Goal: Information Seeking & Learning: Learn about a topic

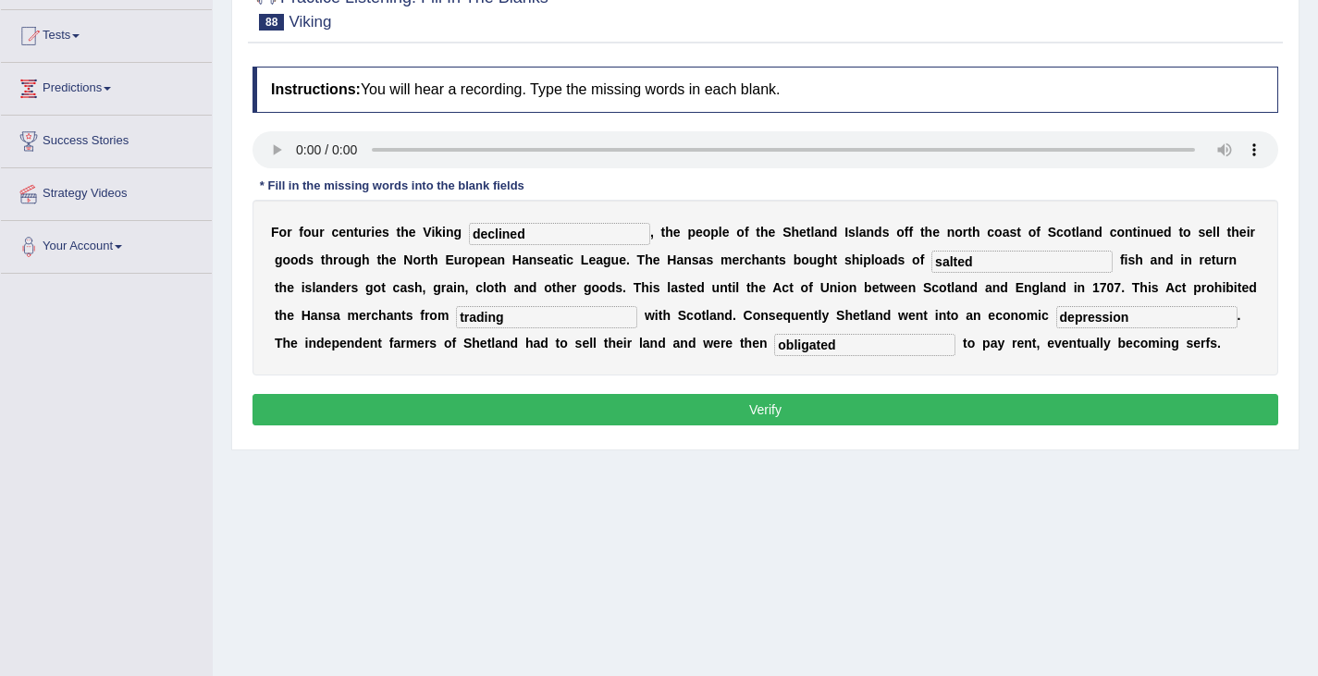
click at [747, 419] on button "Verify" at bounding box center [765, 409] width 1026 height 31
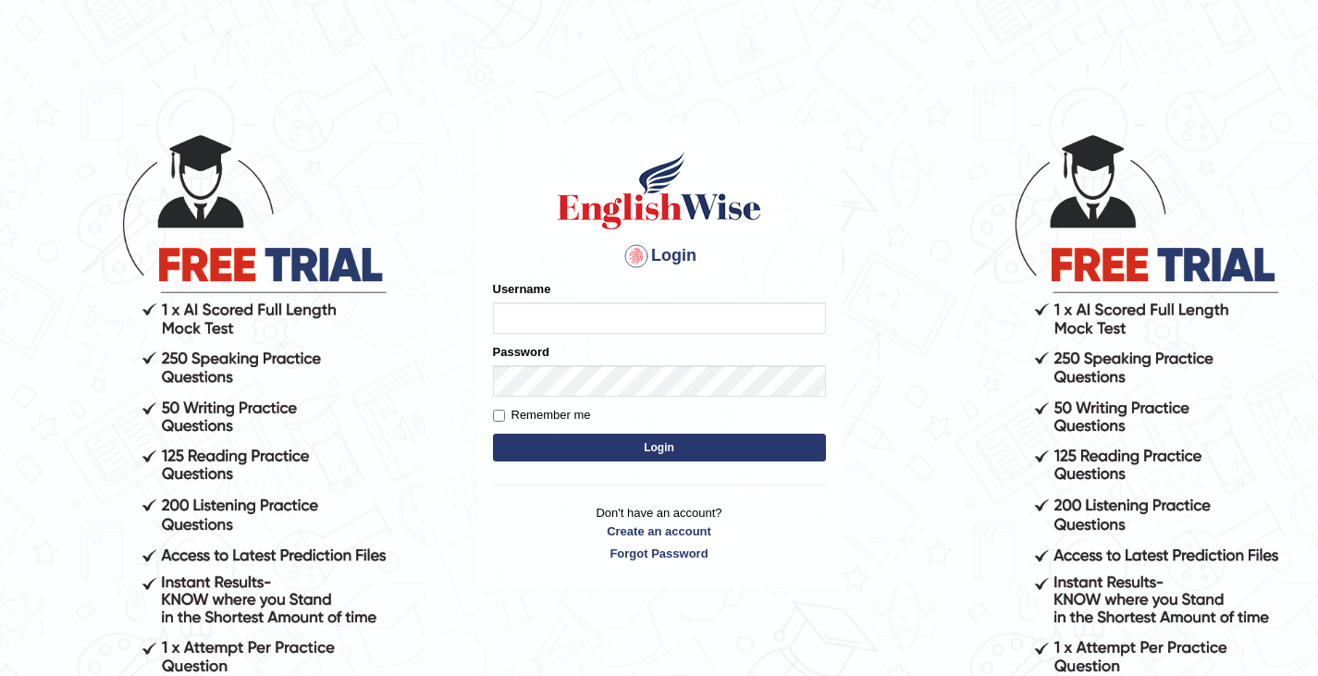
click at [531, 325] on input "Username" at bounding box center [659, 317] width 333 height 31
type input "0411980057"
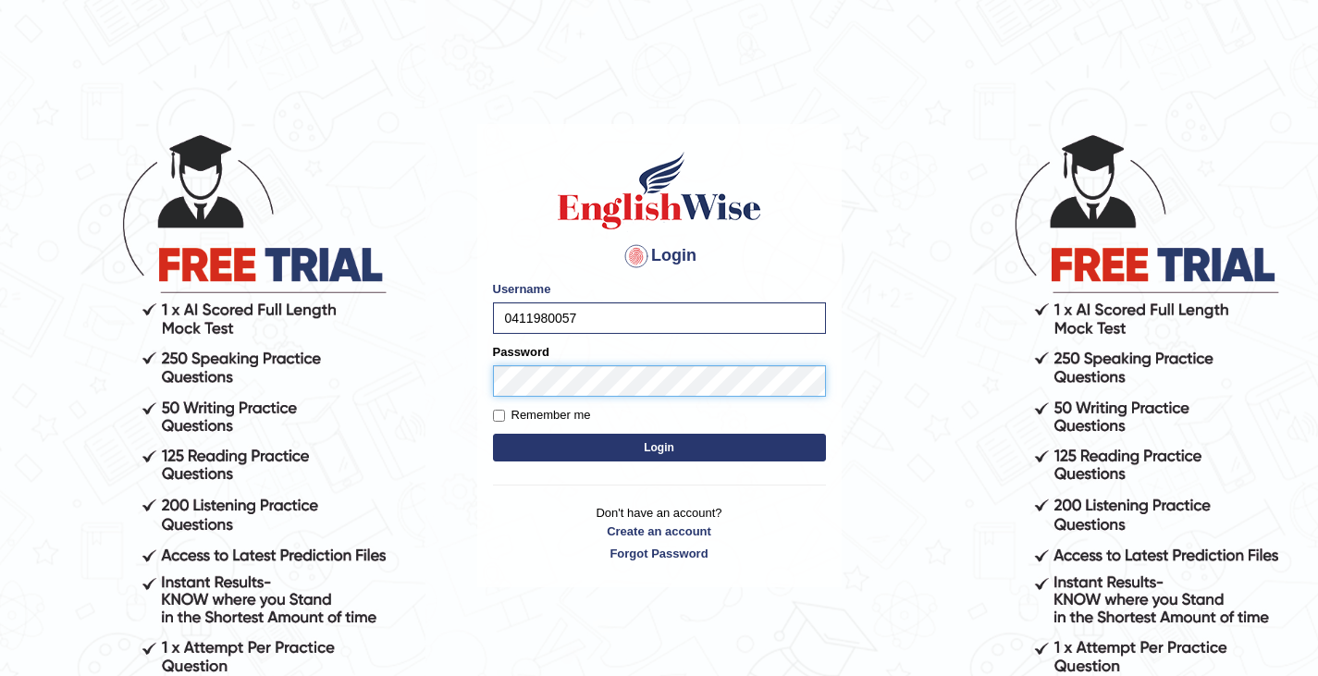
click at [493, 434] on button "Login" at bounding box center [659, 448] width 333 height 28
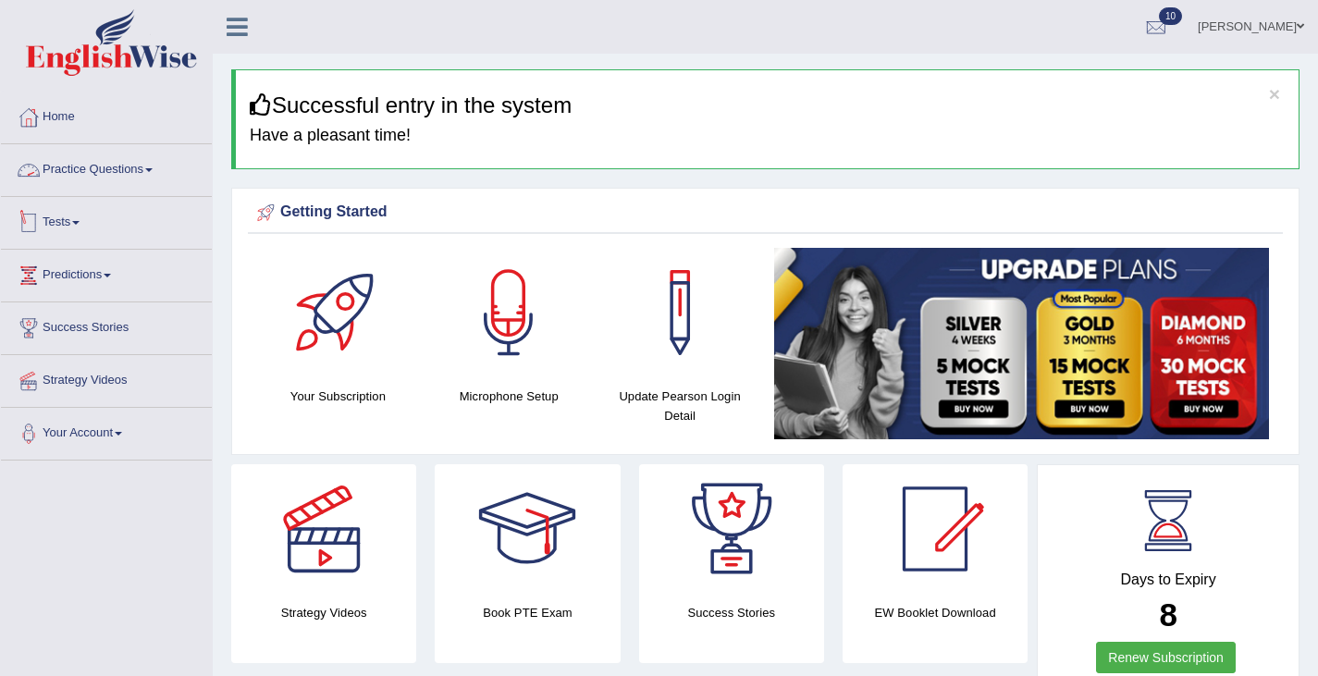
click at [92, 178] on link "Practice Questions" at bounding box center [106, 167] width 211 height 46
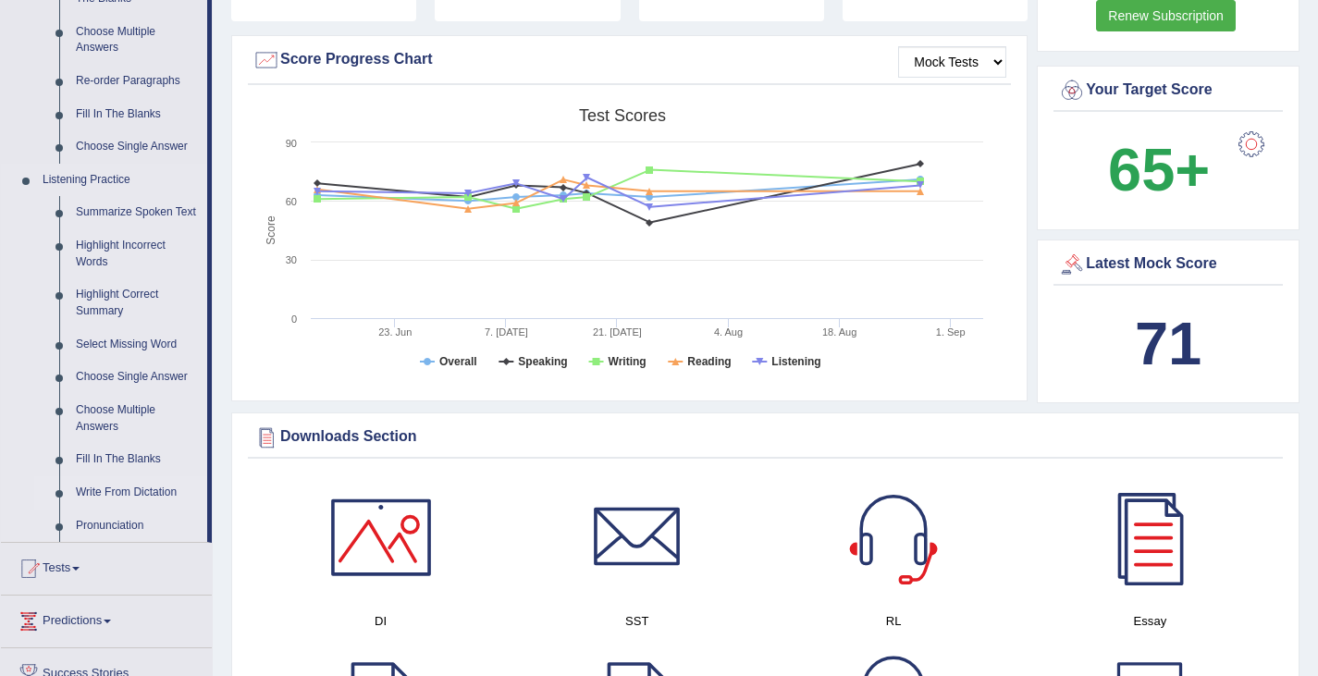
scroll to position [652, 0]
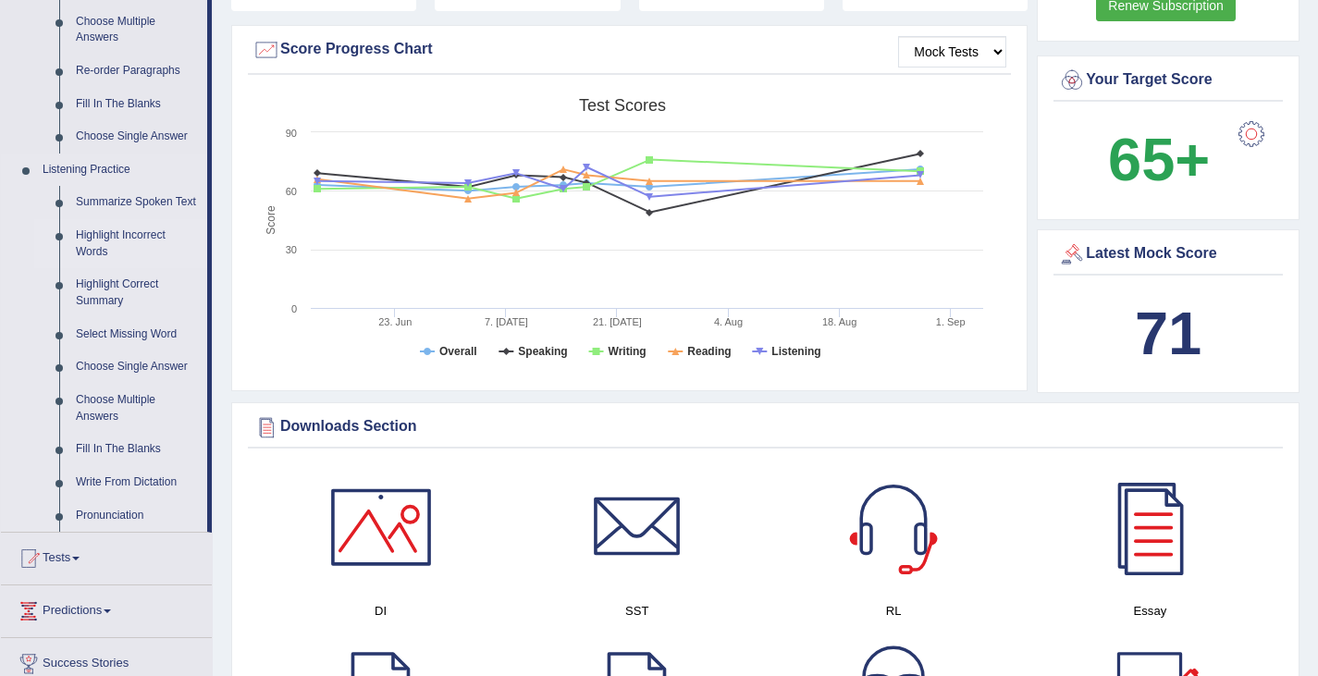
click at [112, 258] on link "Highlight Incorrect Words" at bounding box center [138, 243] width 140 height 49
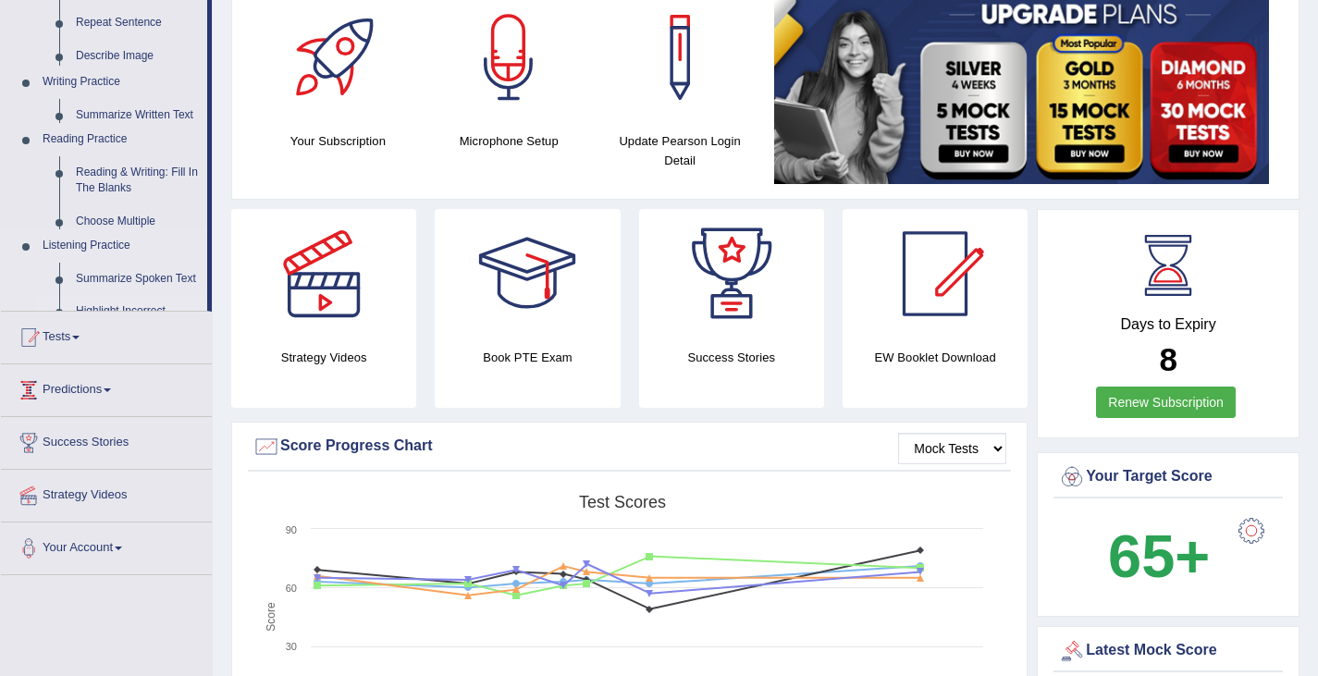
scroll to position [225, 0]
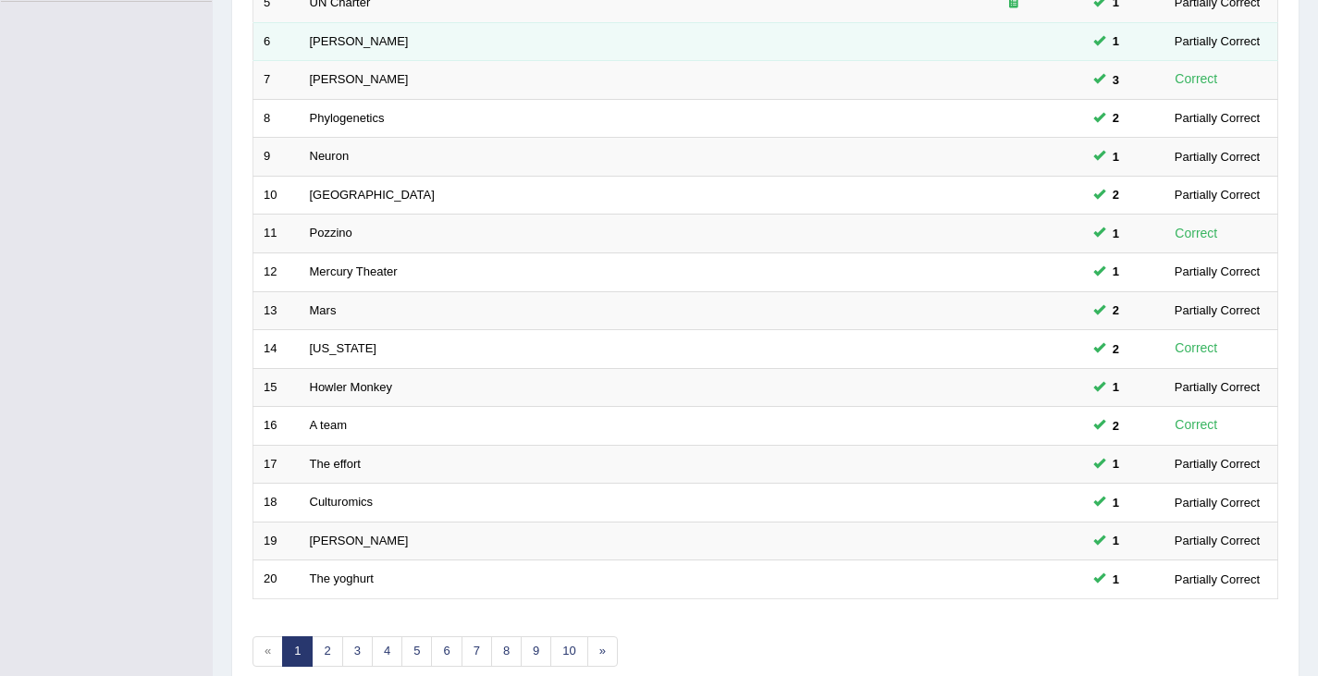
scroll to position [548, 0]
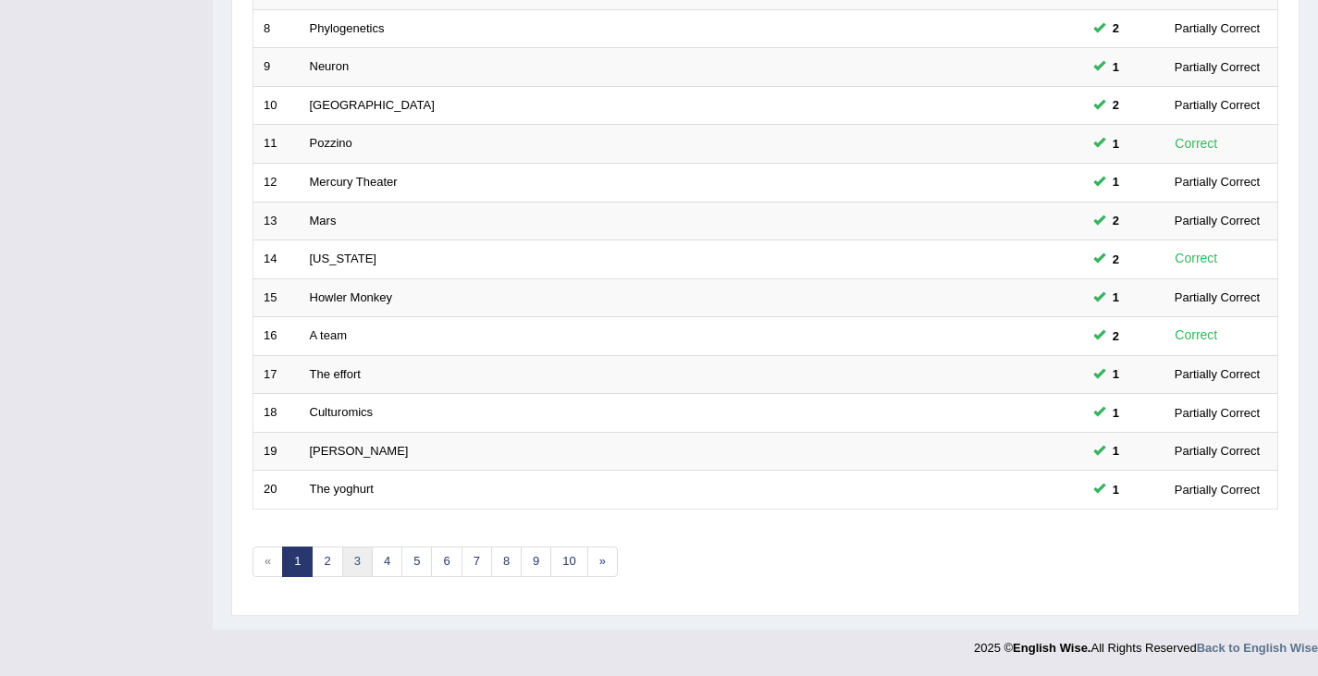
click at [366, 550] on link "3" at bounding box center [357, 562] width 31 height 31
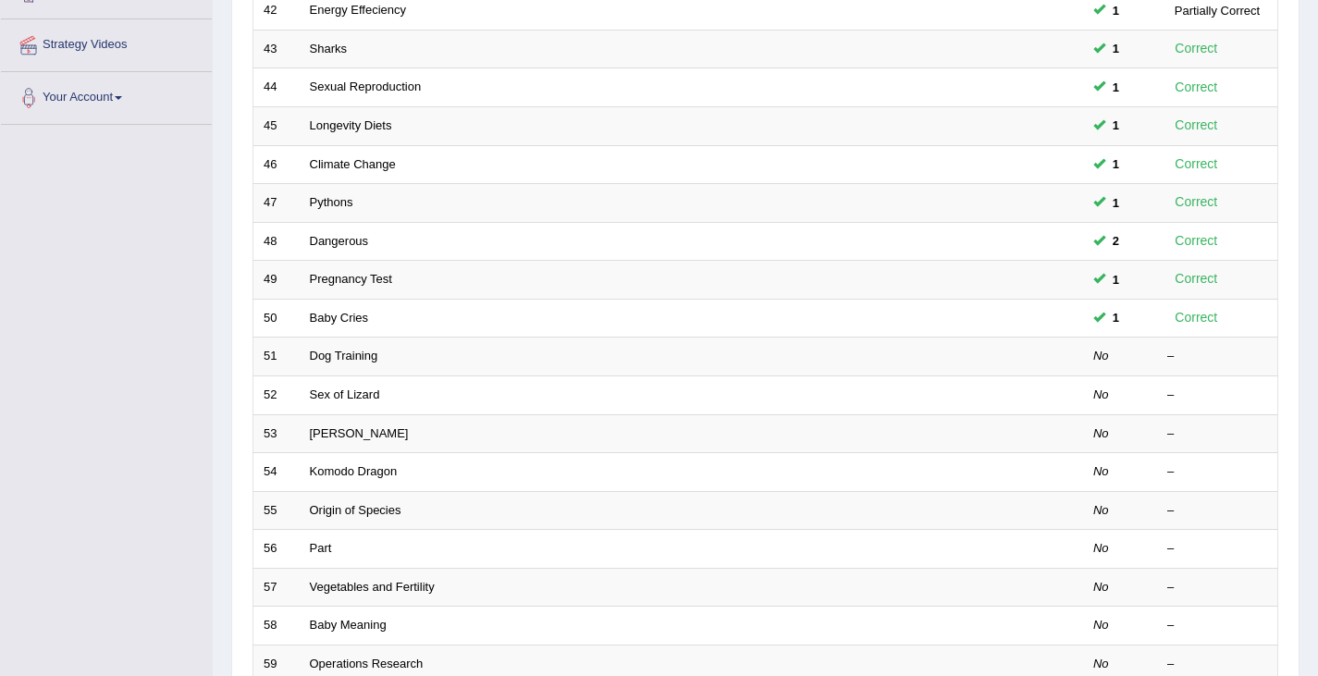
scroll to position [350, 0]
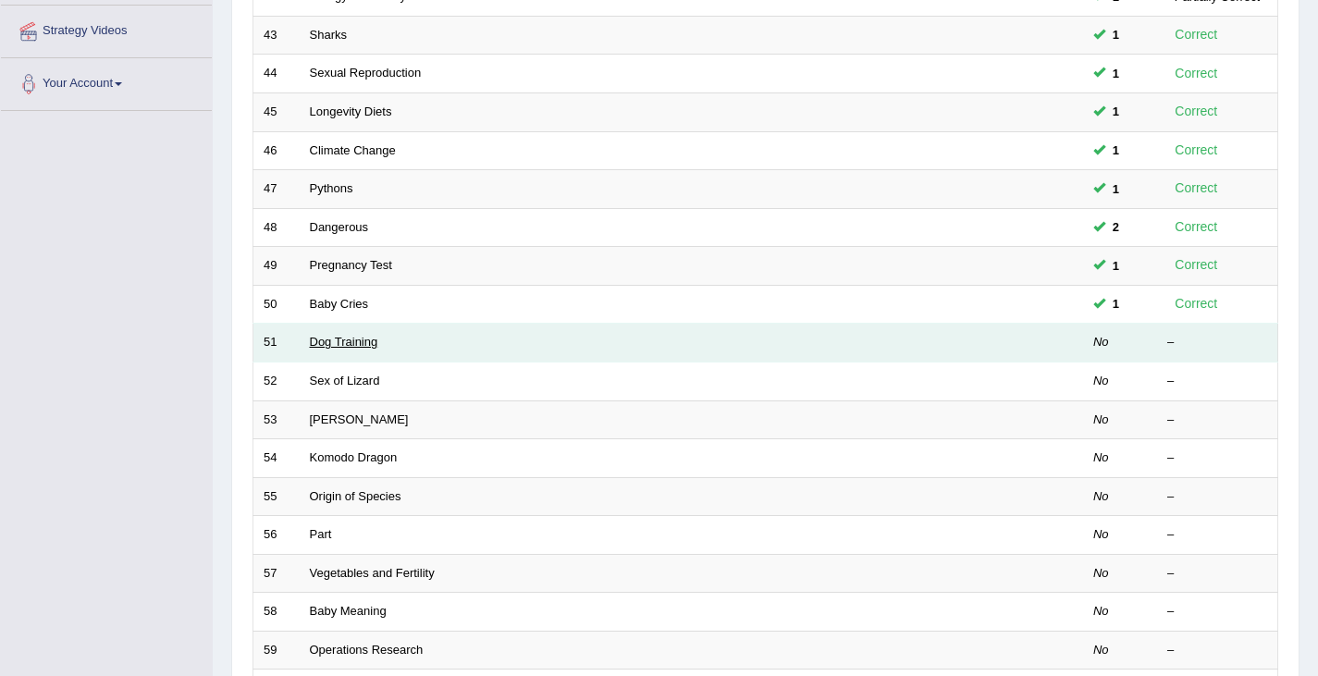
click at [338, 344] on link "Dog Training" at bounding box center [344, 342] width 68 height 14
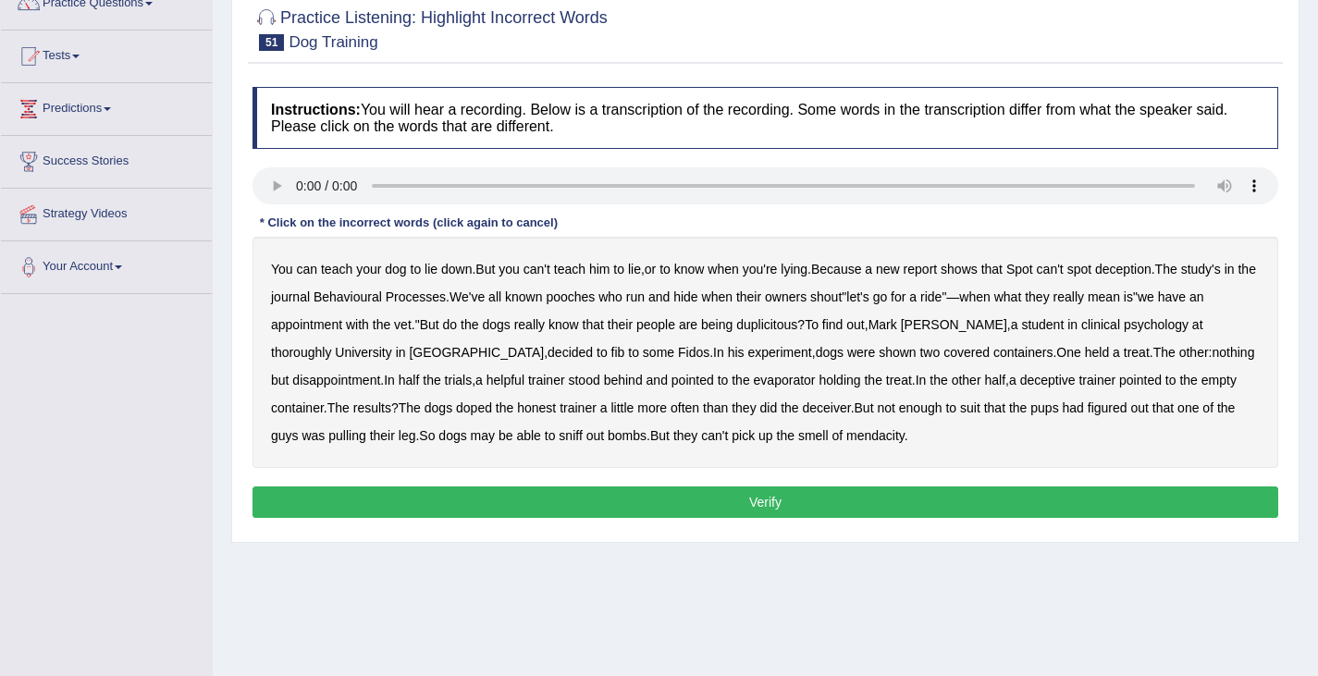
scroll to position [172, 0]
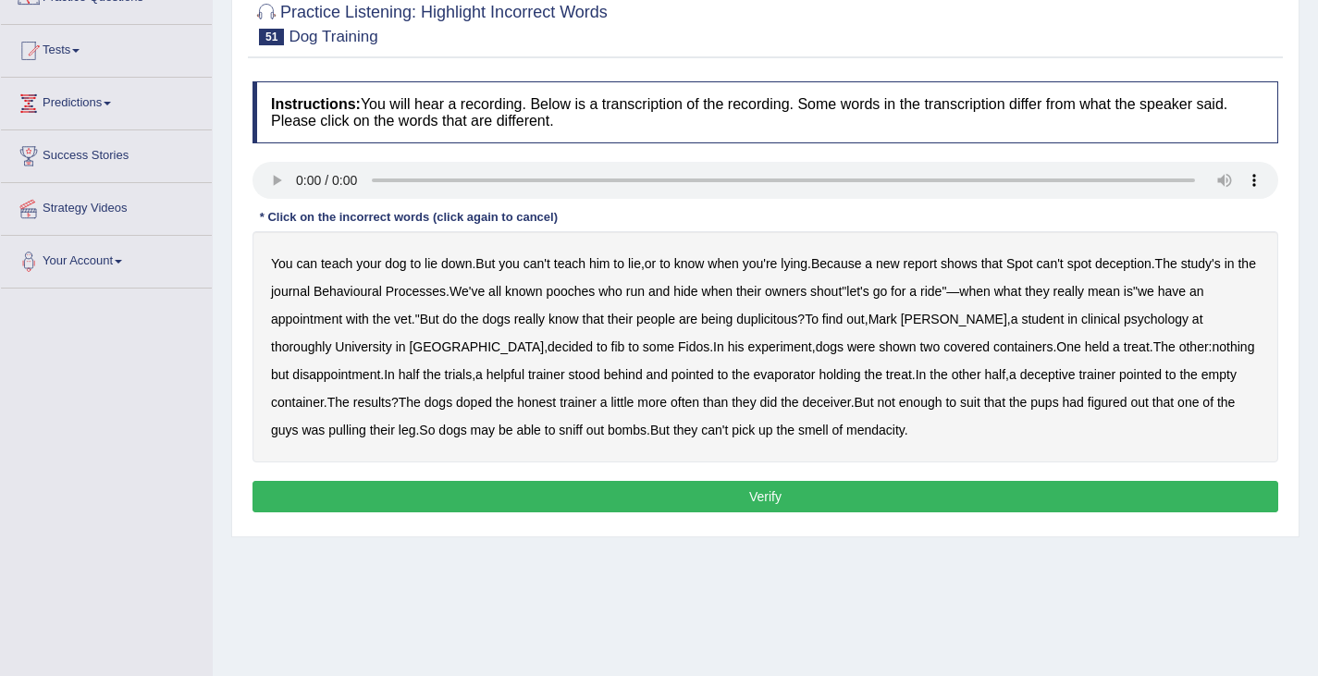
click at [310, 293] on b "journal" at bounding box center [290, 291] width 39 height 15
click at [331, 339] on b "thoroughly" at bounding box center [301, 346] width 60 height 15
click at [754, 375] on b "evaporator" at bounding box center [785, 374] width 62 height 15
click at [456, 396] on b "doped" at bounding box center [474, 402] width 36 height 15
click at [960, 400] on b "suit" at bounding box center [970, 402] width 20 height 15
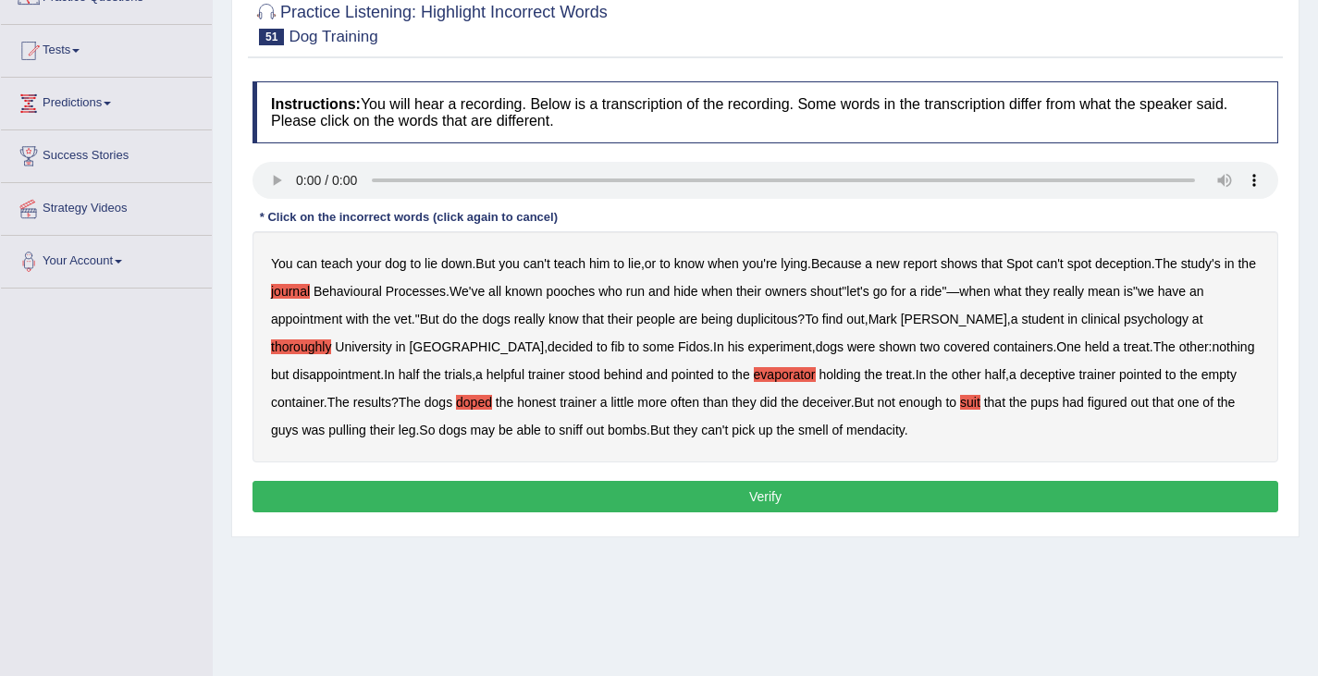
click at [762, 494] on button "Verify" at bounding box center [765, 496] width 1026 height 31
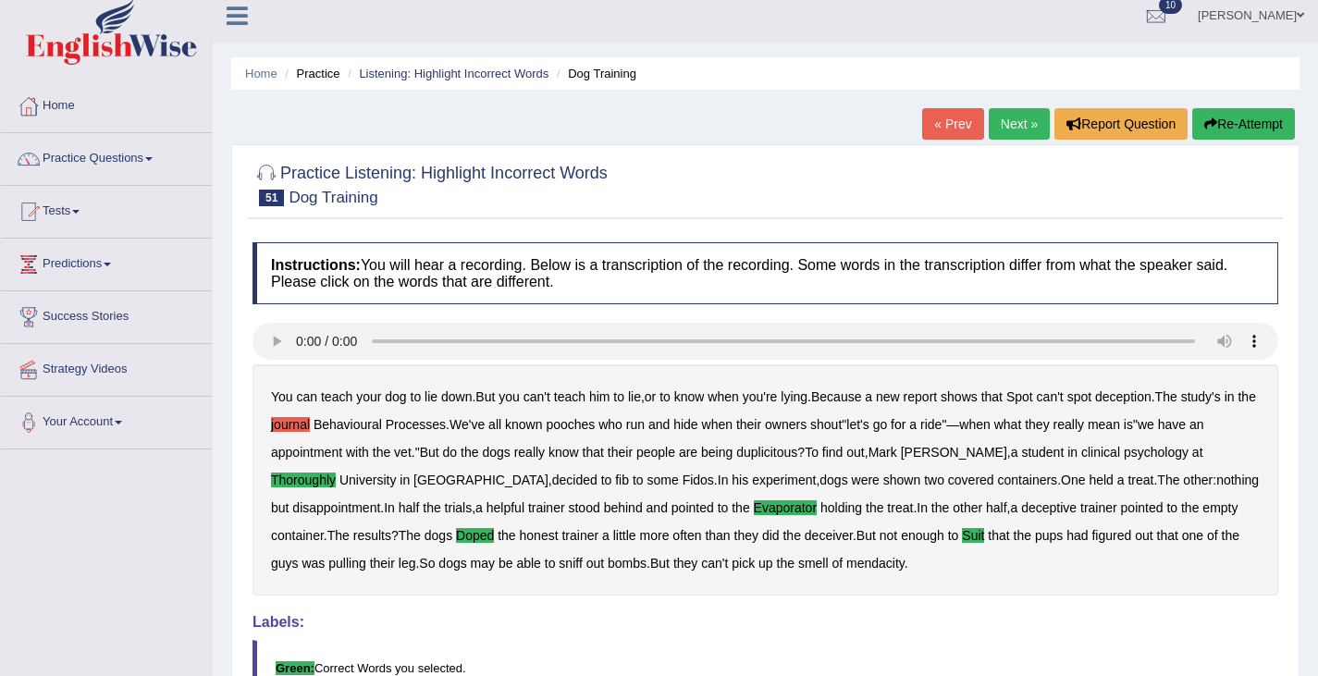
scroll to position [0, 0]
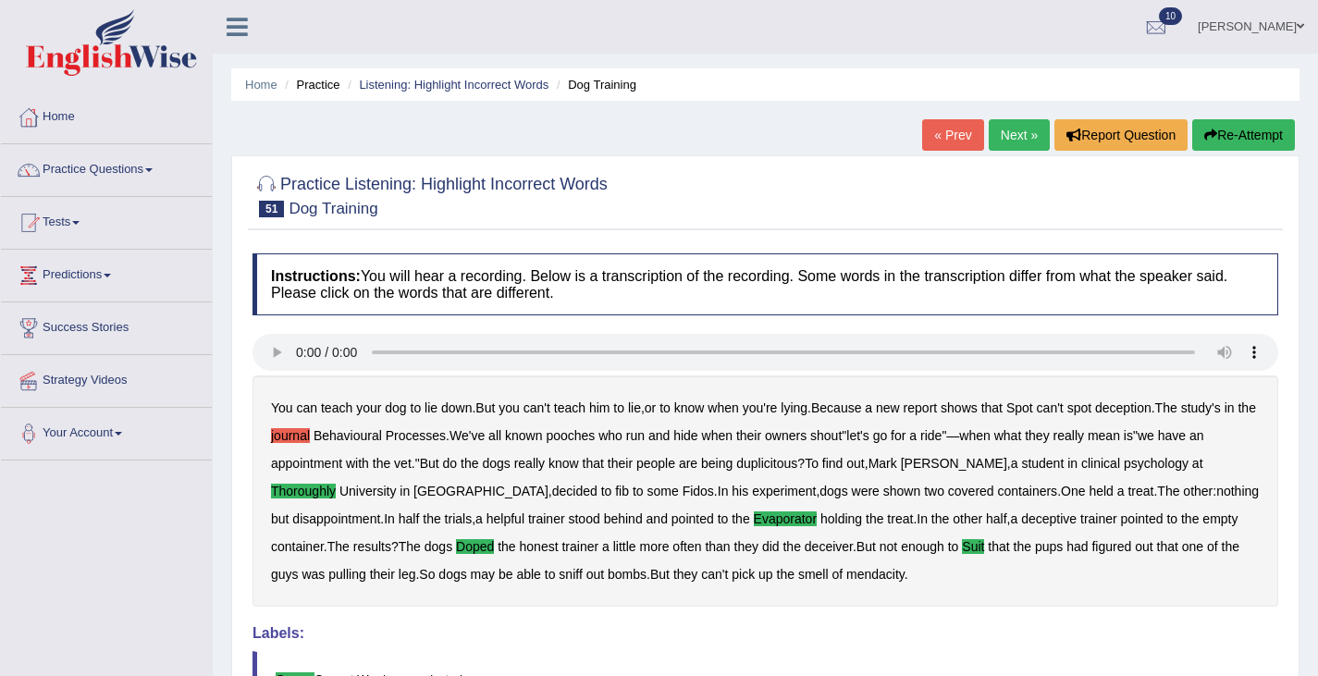
click at [1029, 132] on link "Next »" at bounding box center [1019, 134] width 61 height 31
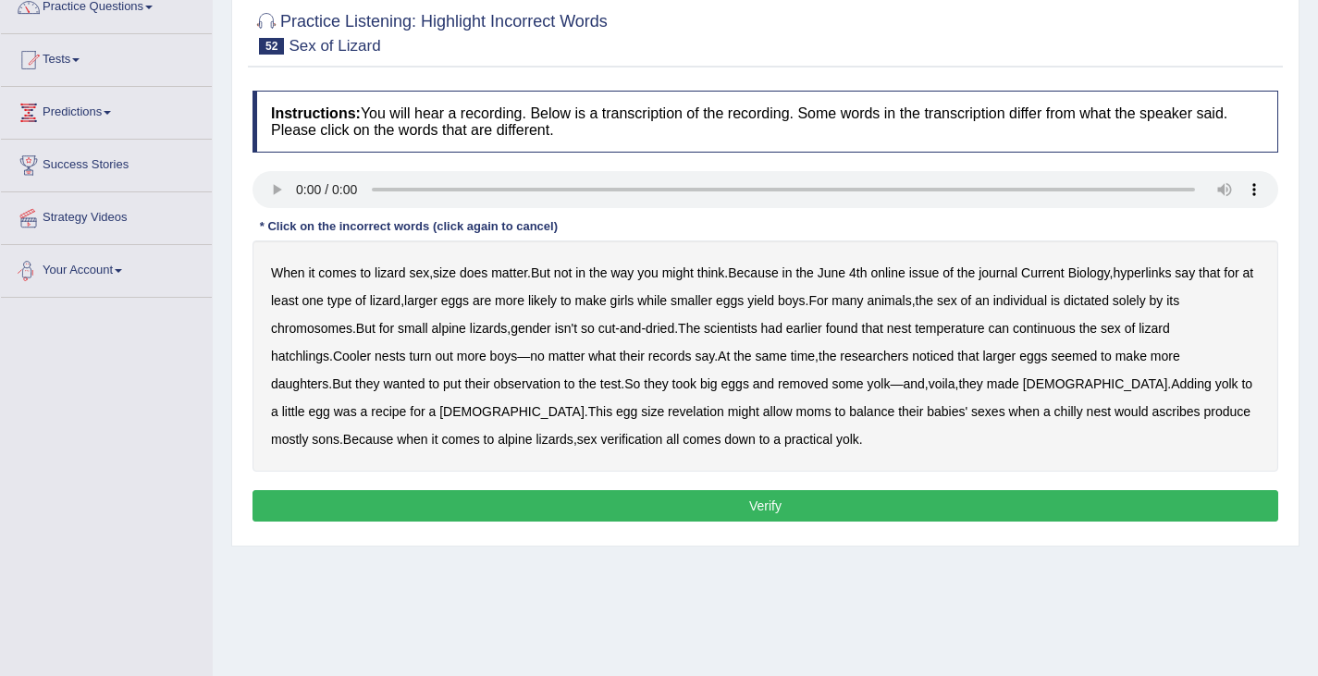
scroll to position [164, 0]
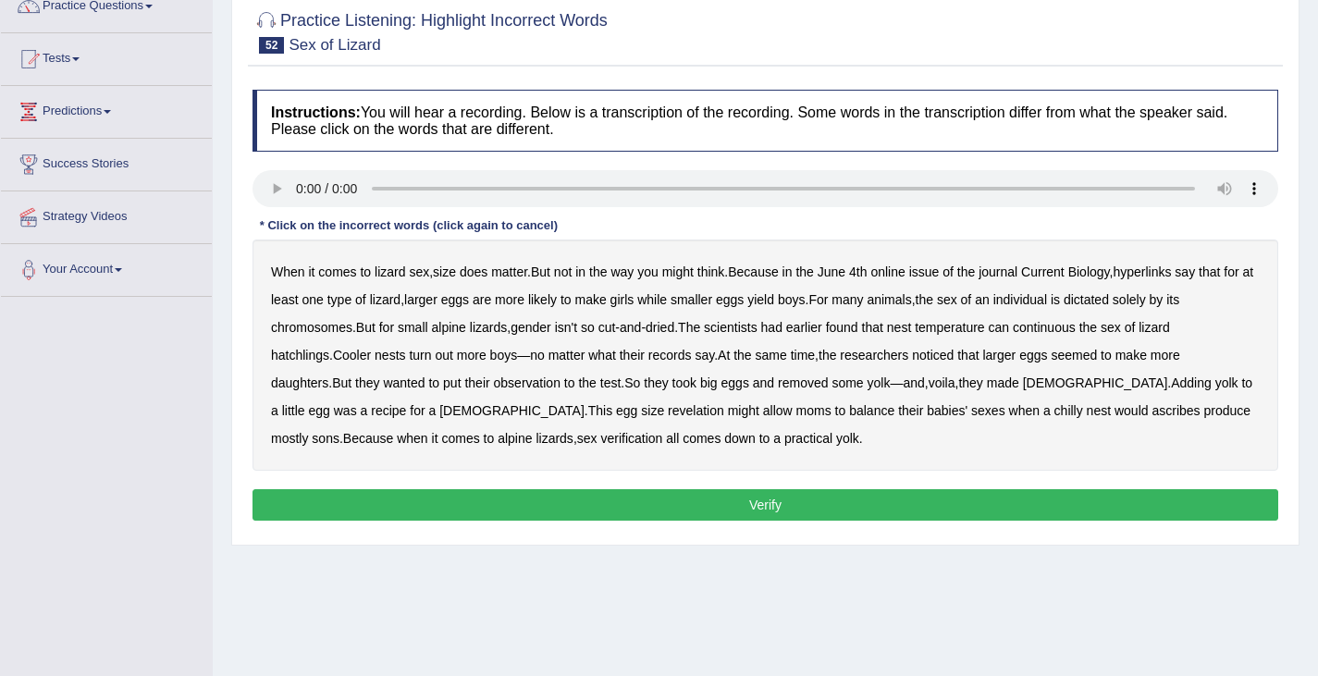
click at [1145, 267] on b "hyperlinks" at bounding box center [1141, 271] width 58 height 15
click at [1061, 325] on b "continuous" at bounding box center [1044, 327] width 63 height 15
click at [648, 358] on b "records" at bounding box center [669, 355] width 43 height 15
click at [668, 411] on b "revelation" at bounding box center [696, 410] width 56 height 15
click at [600, 435] on b "verification" at bounding box center [631, 438] width 62 height 15
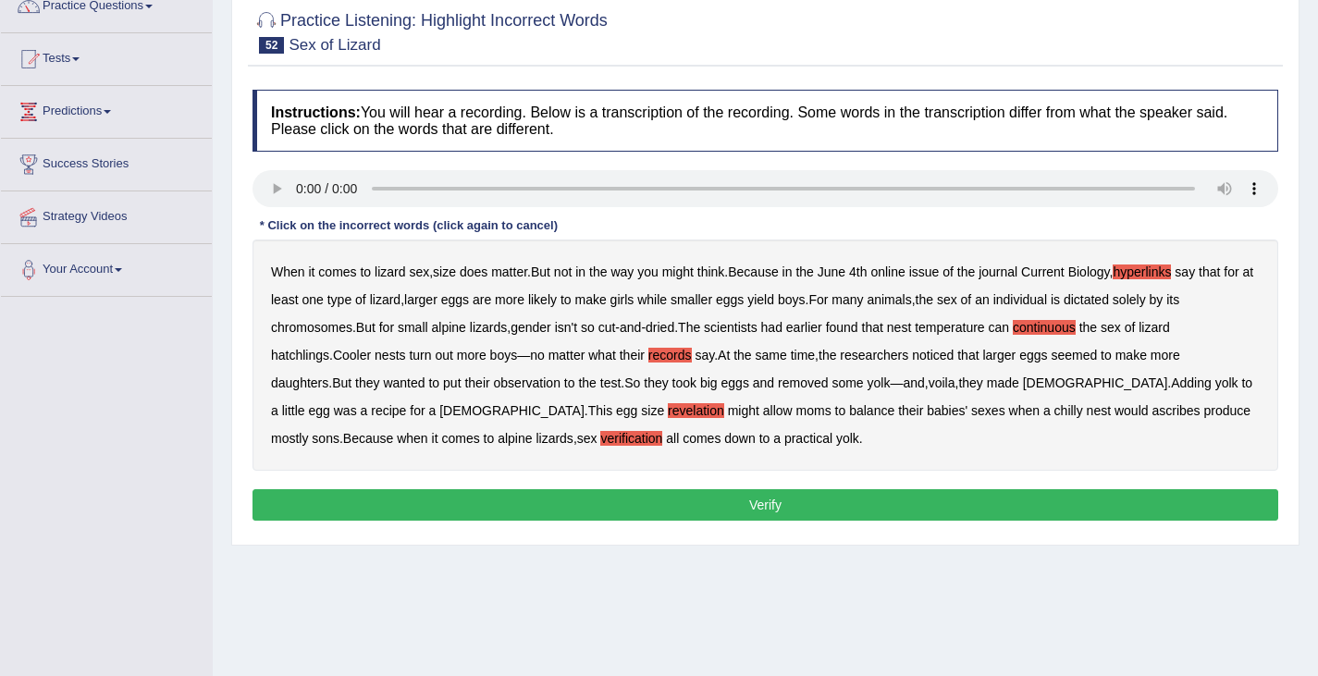
click at [750, 505] on button "Verify" at bounding box center [765, 504] width 1026 height 31
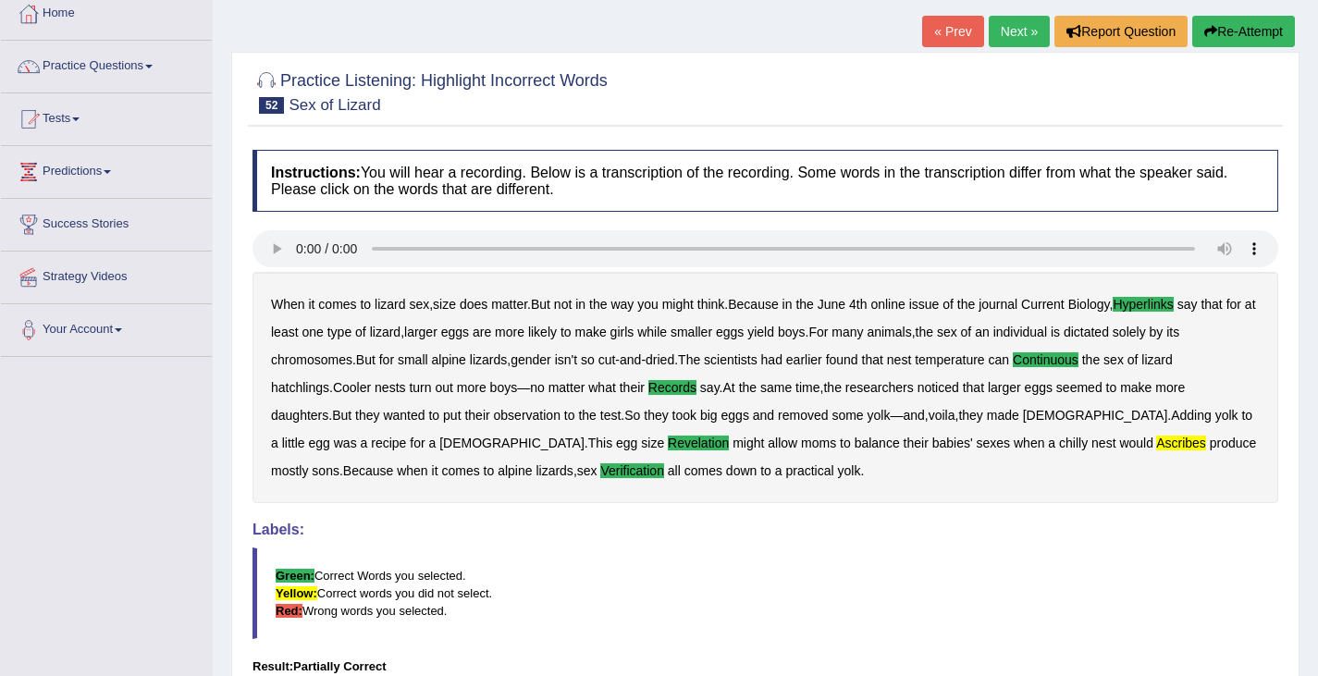
scroll to position [96, 0]
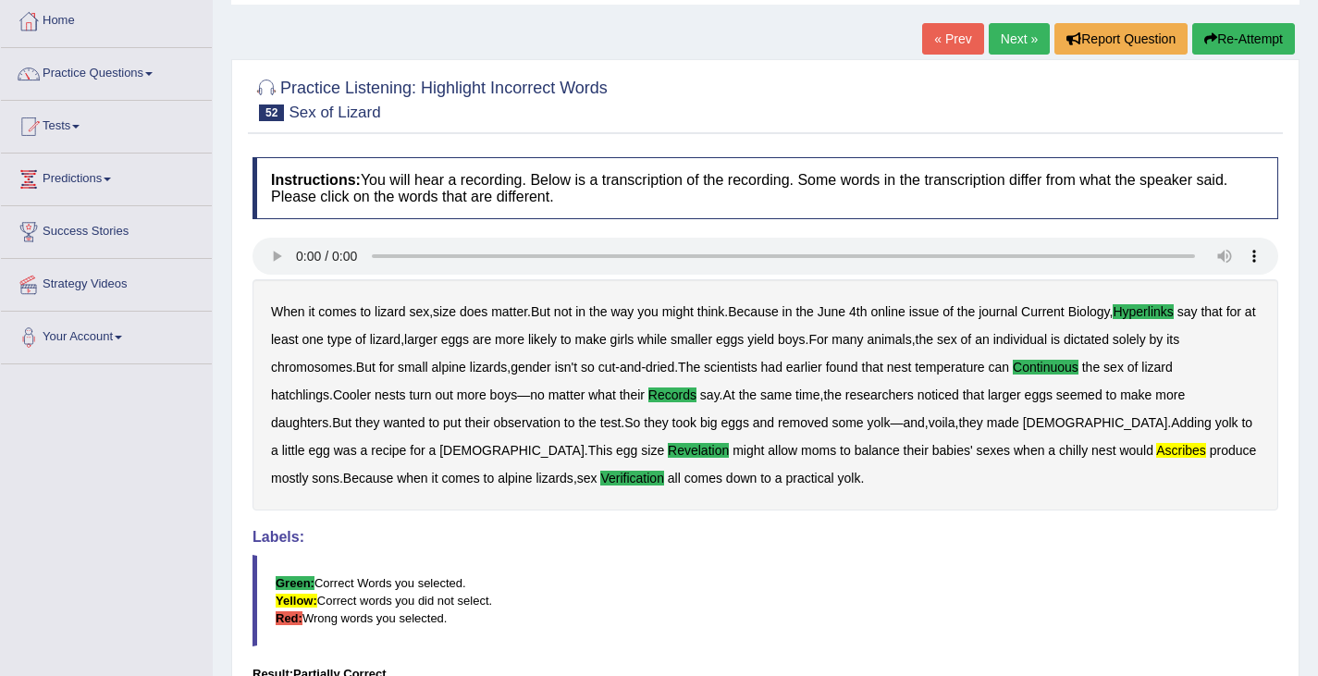
click at [1242, 43] on button "Re-Attempt" at bounding box center [1243, 38] width 103 height 31
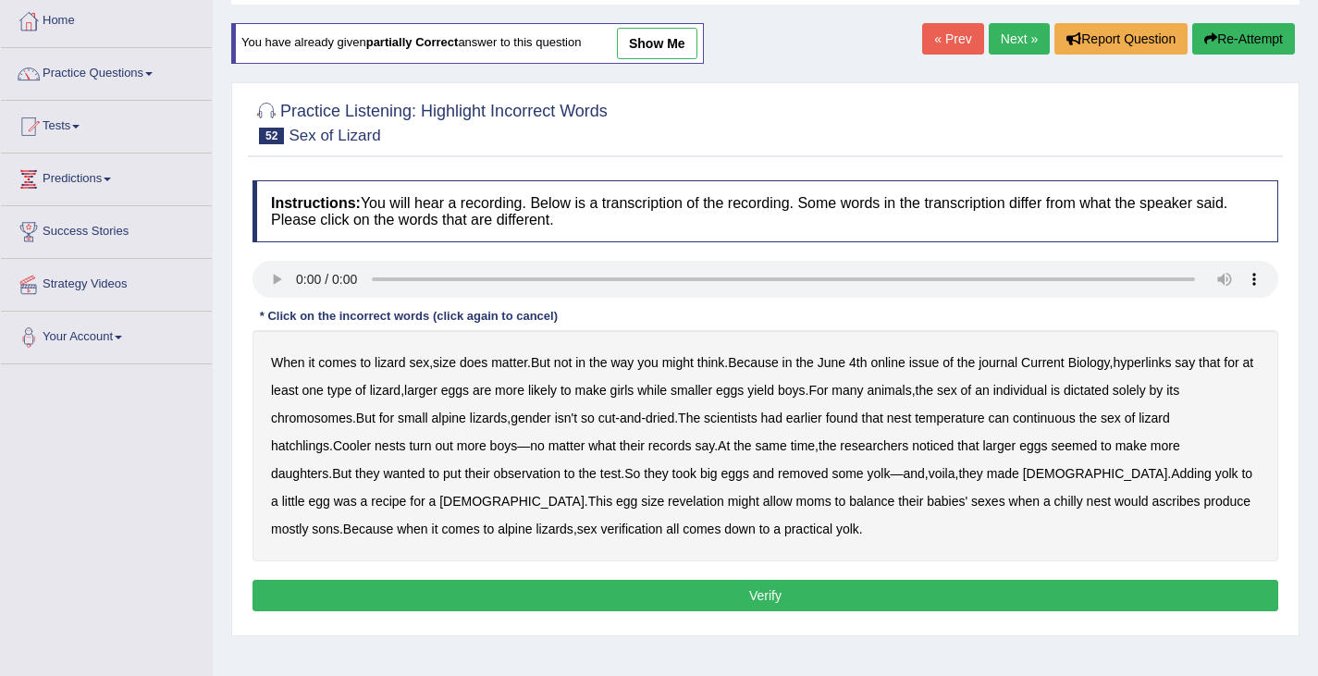
click at [1001, 32] on link "Next »" at bounding box center [1019, 38] width 61 height 31
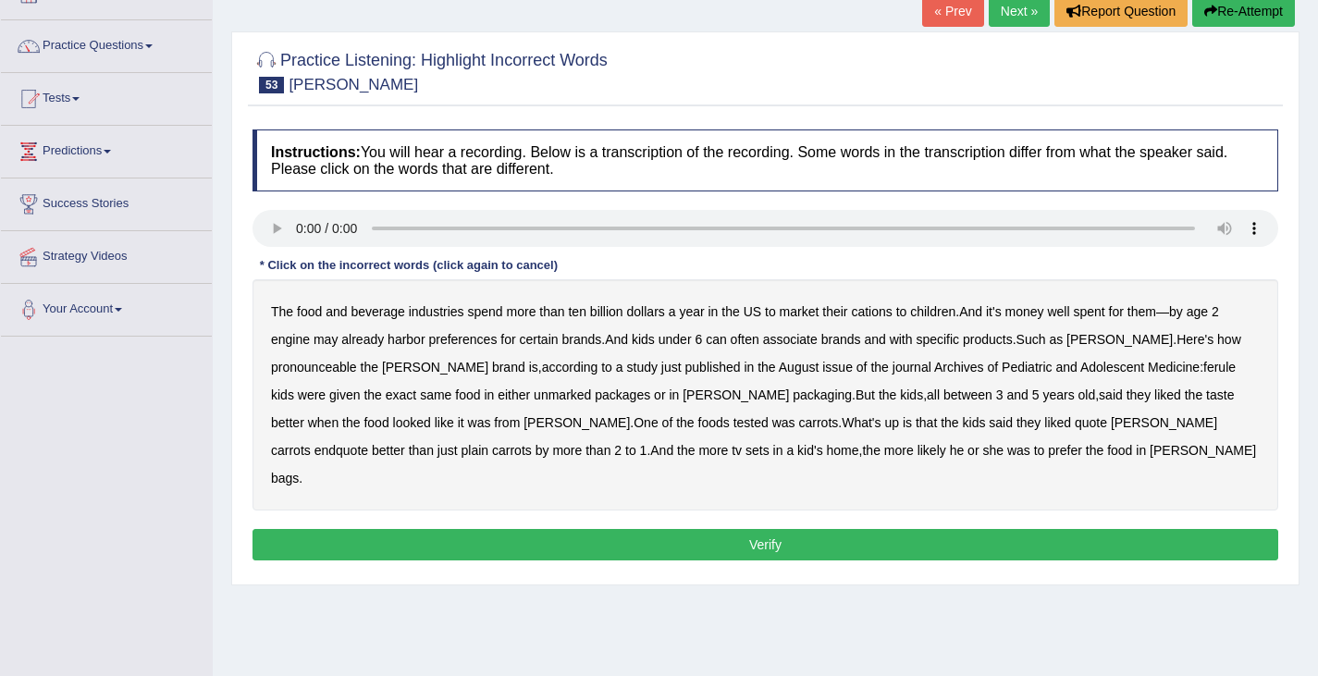
scroll to position [132, 0]
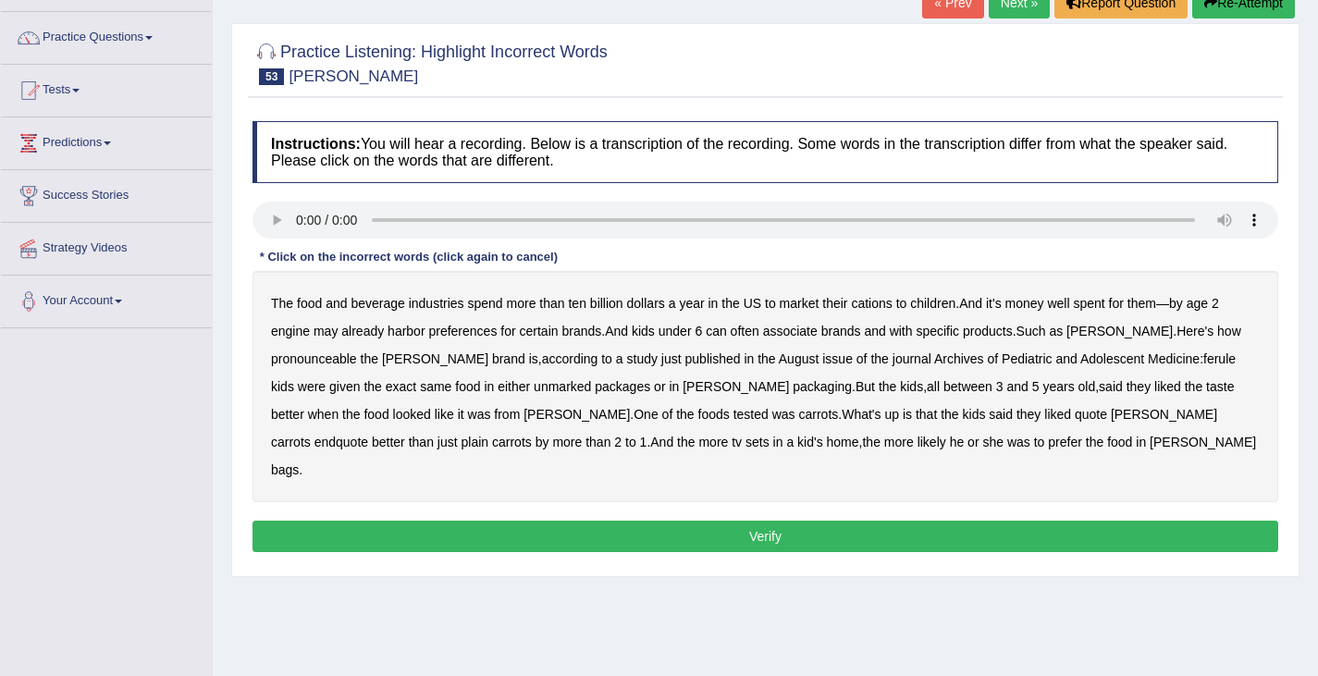
click at [878, 301] on b "cations" at bounding box center [871, 303] width 41 height 15
click at [310, 358] on b "pronounceable" at bounding box center [314, 358] width 86 height 15
click at [1203, 355] on b "ferule" at bounding box center [1219, 358] width 32 height 15
click at [768, 521] on button "Verify" at bounding box center [765, 536] width 1026 height 31
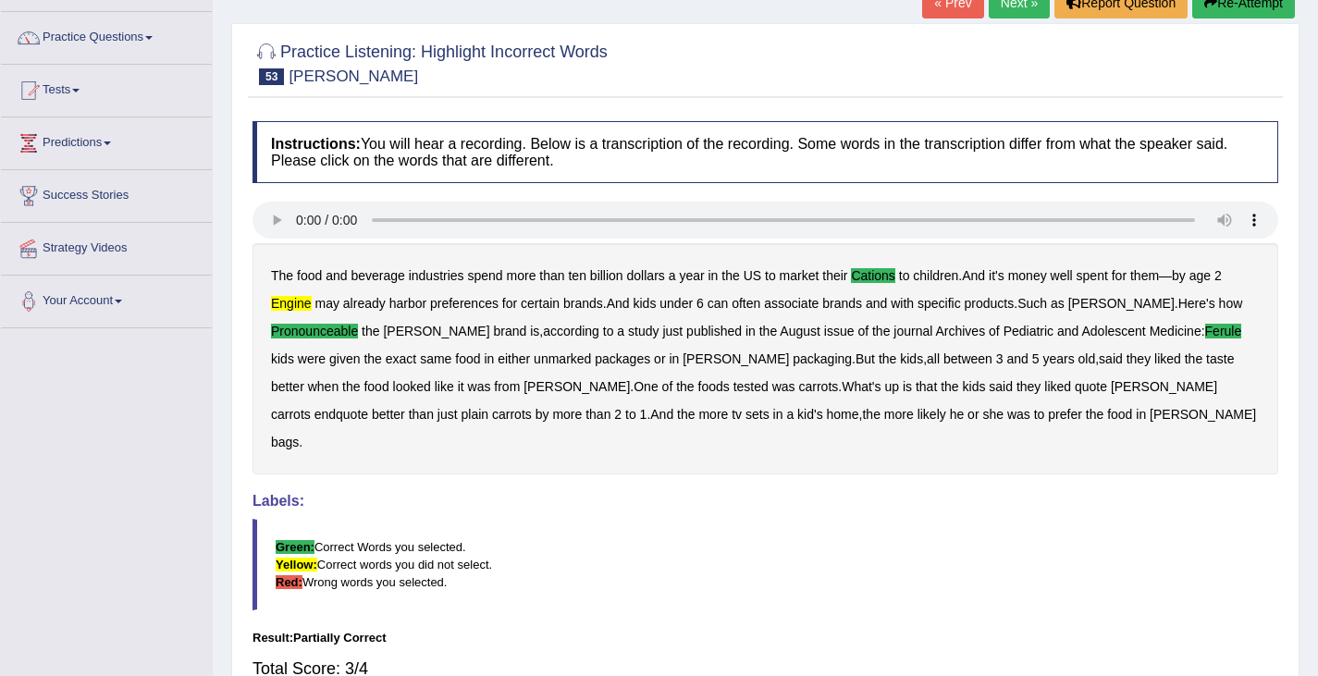
scroll to position [0, 0]
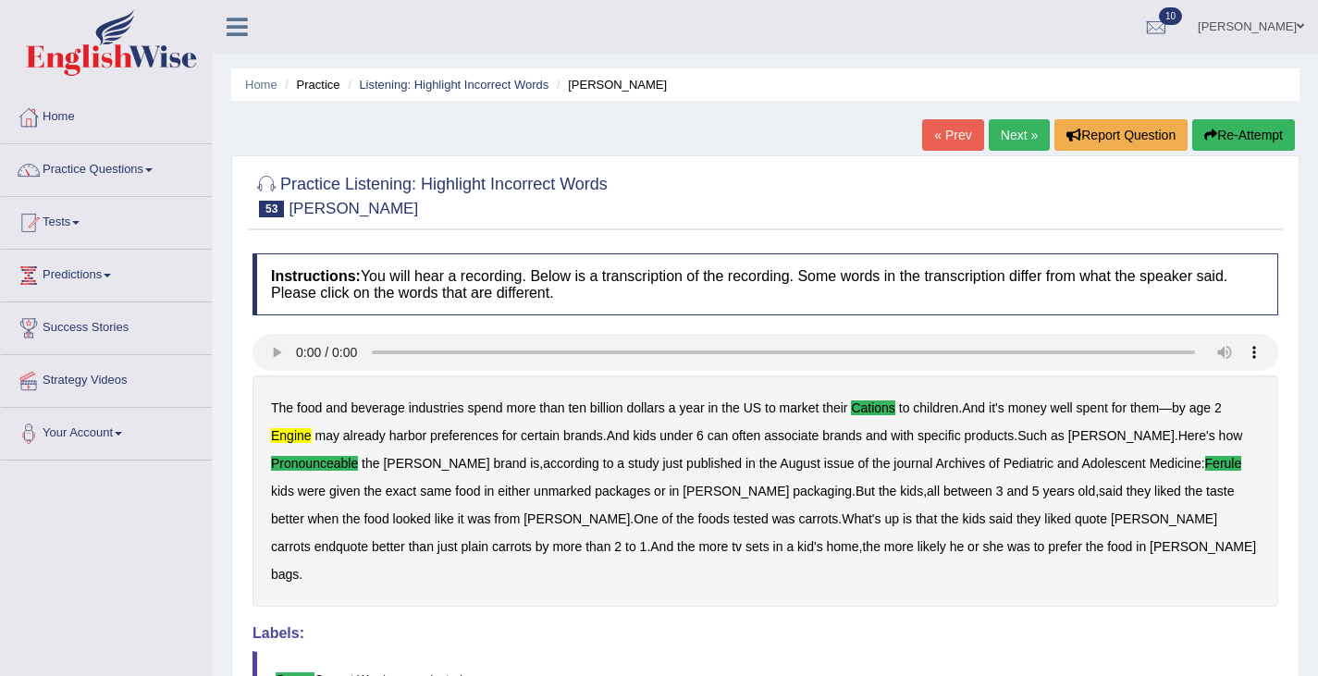
click at [1005, 133] on link "Next »" at bounding box center [1019, 134] width 61 height 31
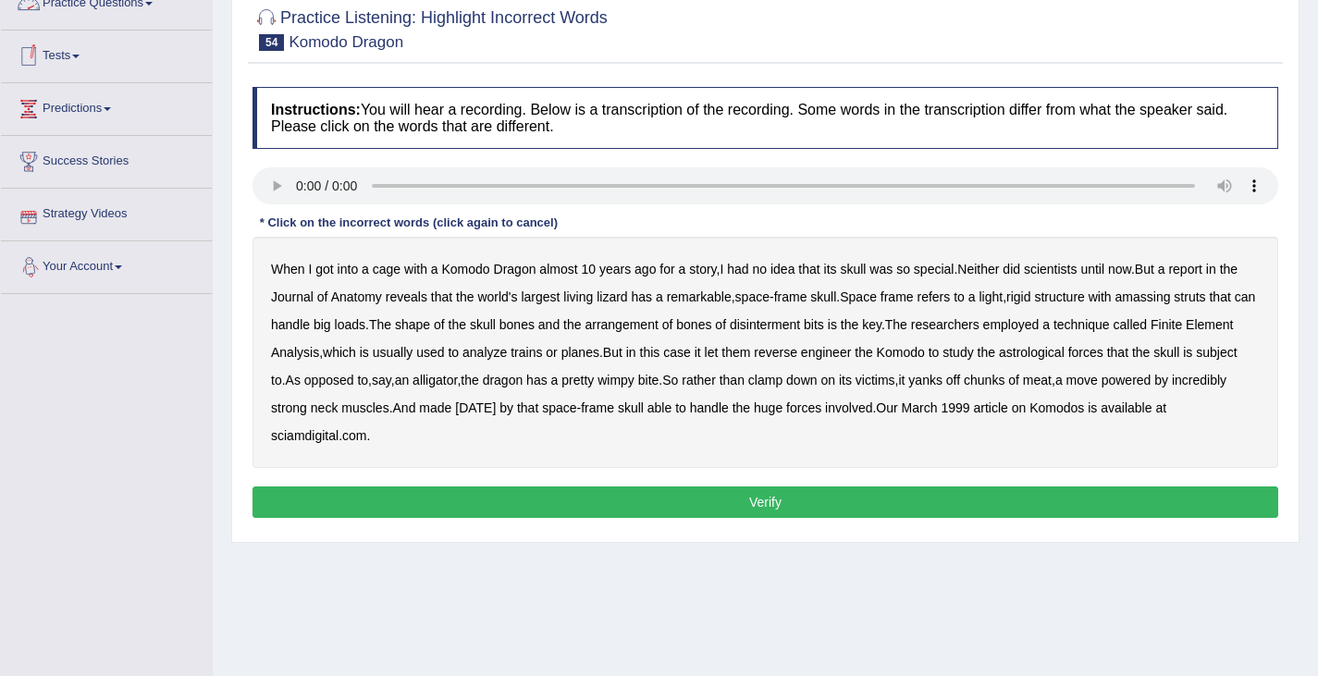
scroll to position [169, 0]
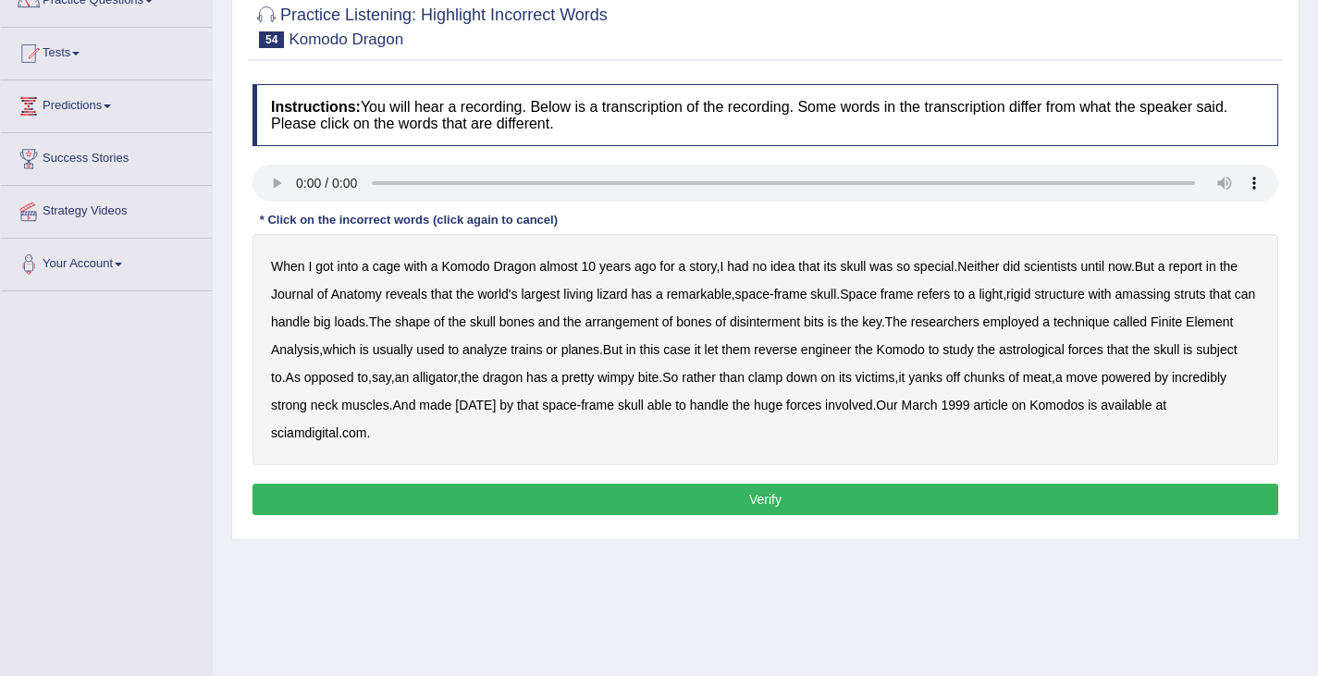
click at [807, 294] on b "frame" at bounding box center [790, 294] width 33 height 15
click at [807, 295] on b "frame" at bounding box center [790, 294] width 33 height 15
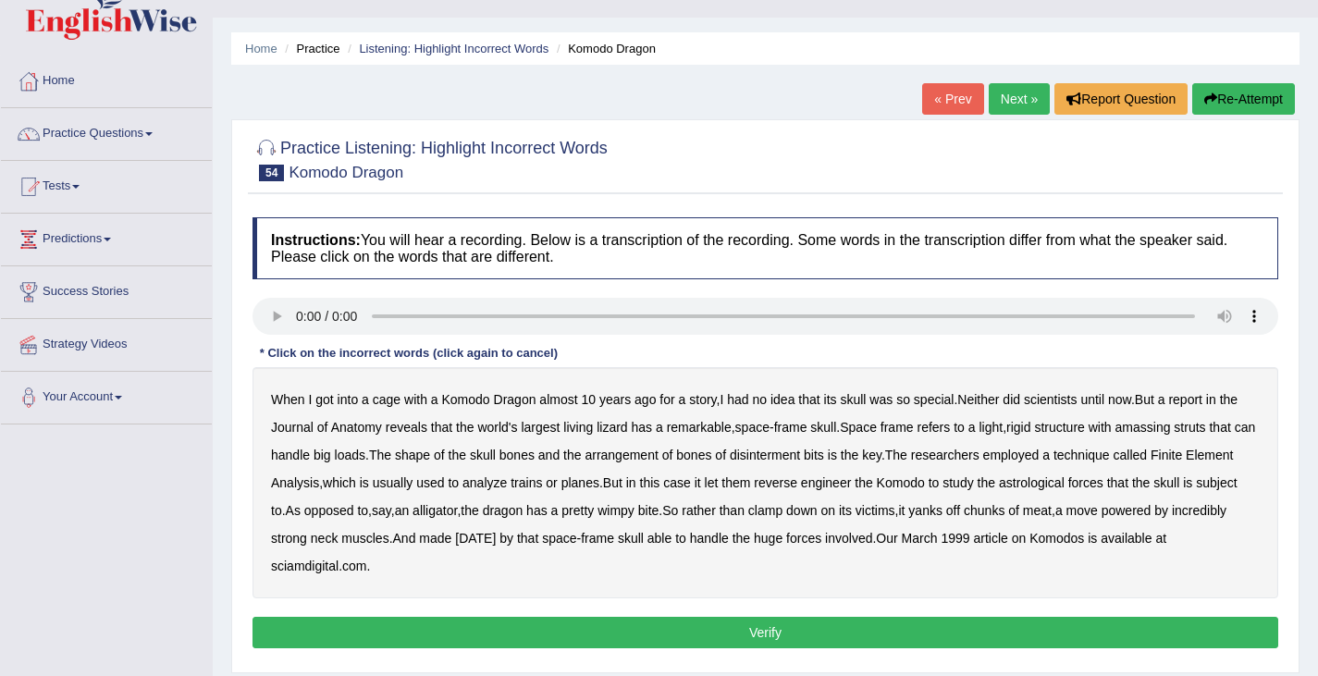
scroll to position [0, 0]
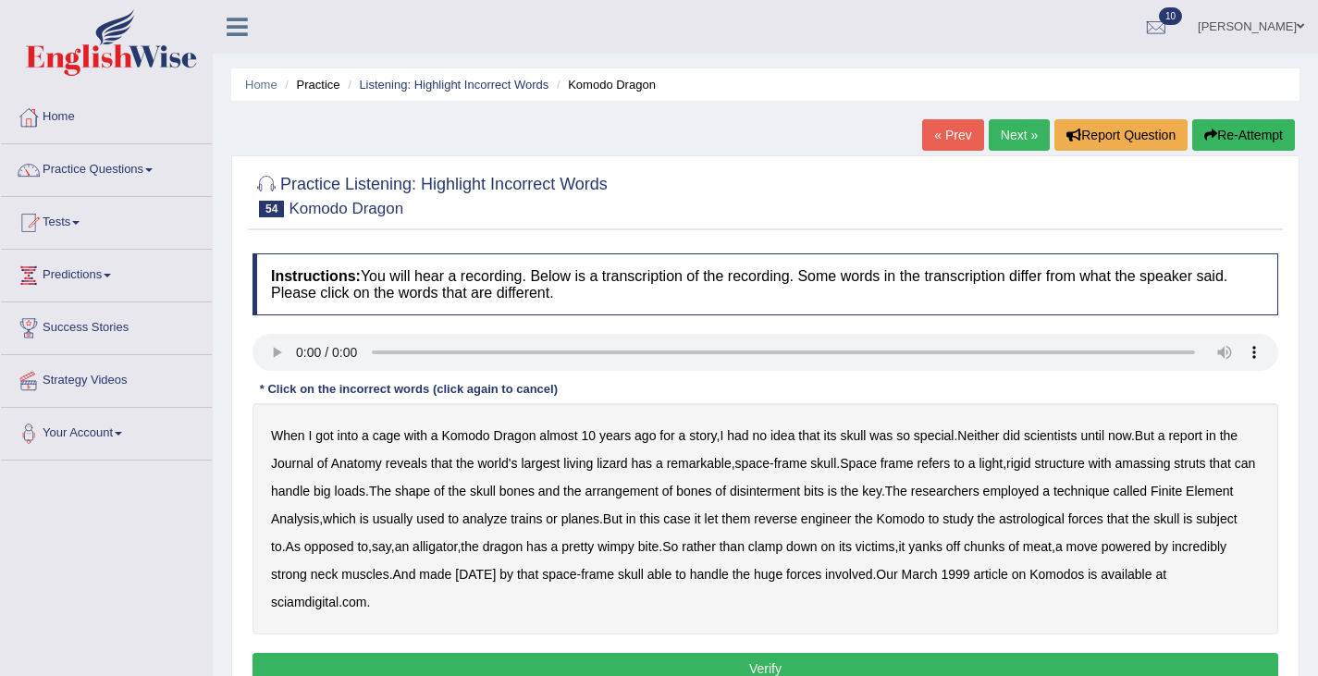
click at [1224, 129] on button "Re-Attempt" at bounding box center [1243, 134] width 103 height 31
click at [1171, 467] on b "amassing" at bounding box center [1142, 463] width 55 height 15
click at [800, 491] on b "disinterment" at bounding box center [765, 491] width 70 height 15
click at [824, 494] on b "bits" at bounding box center [814, 491] width 20 height 15
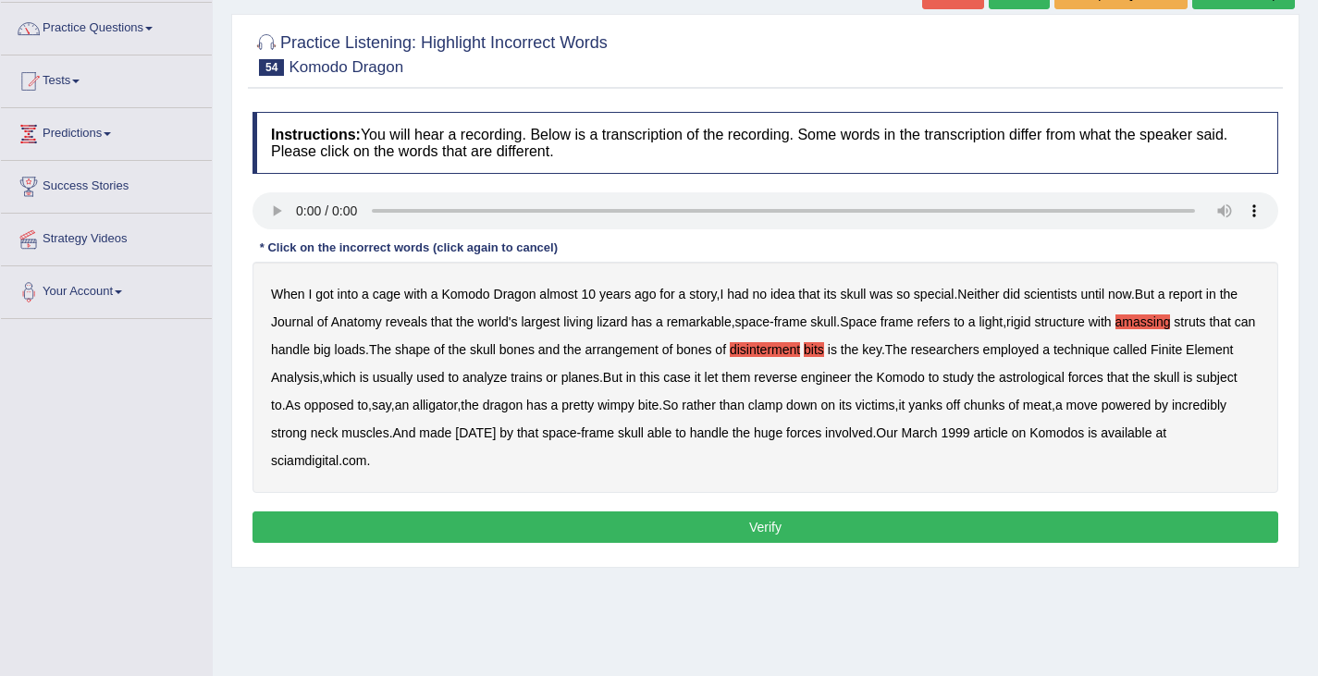
scroll to position [144, 0]
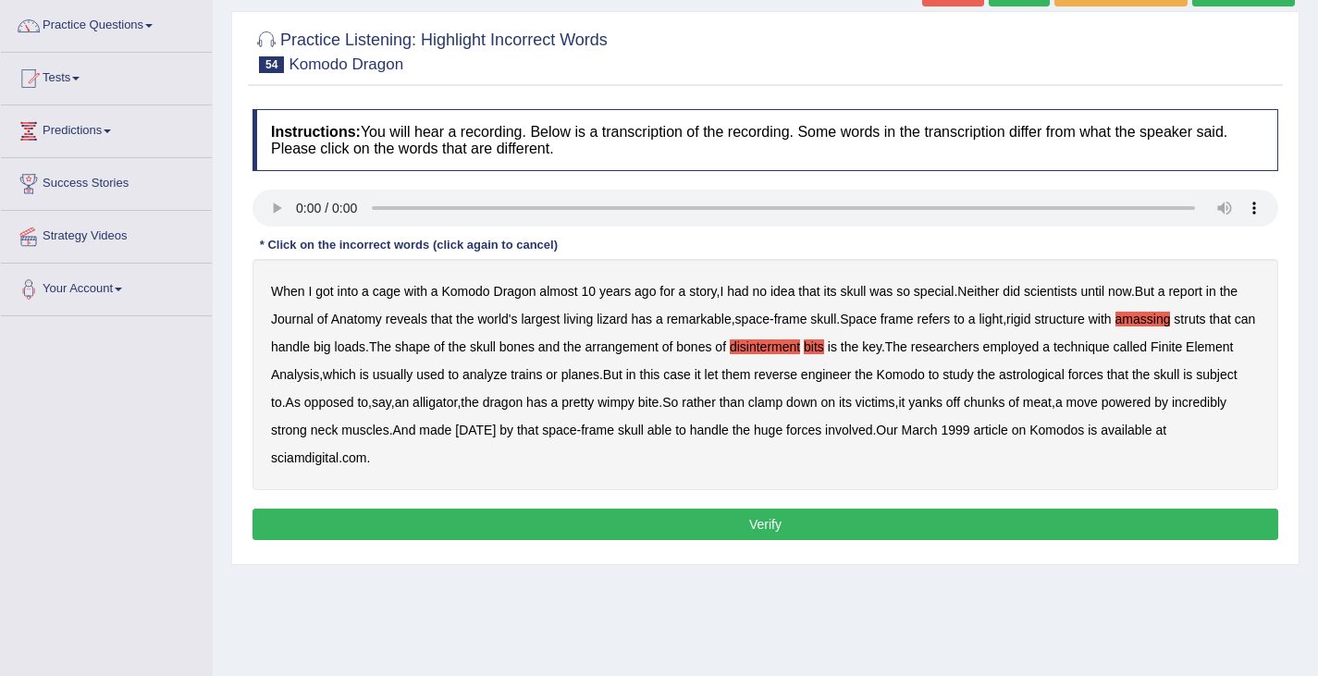
click at [496, 435] on b "carnival" at bounding box center [475, 430] width 41 height 15
click at [749, 526] on button "Verify" at bounding box center [765, 524] width 1026 height 31
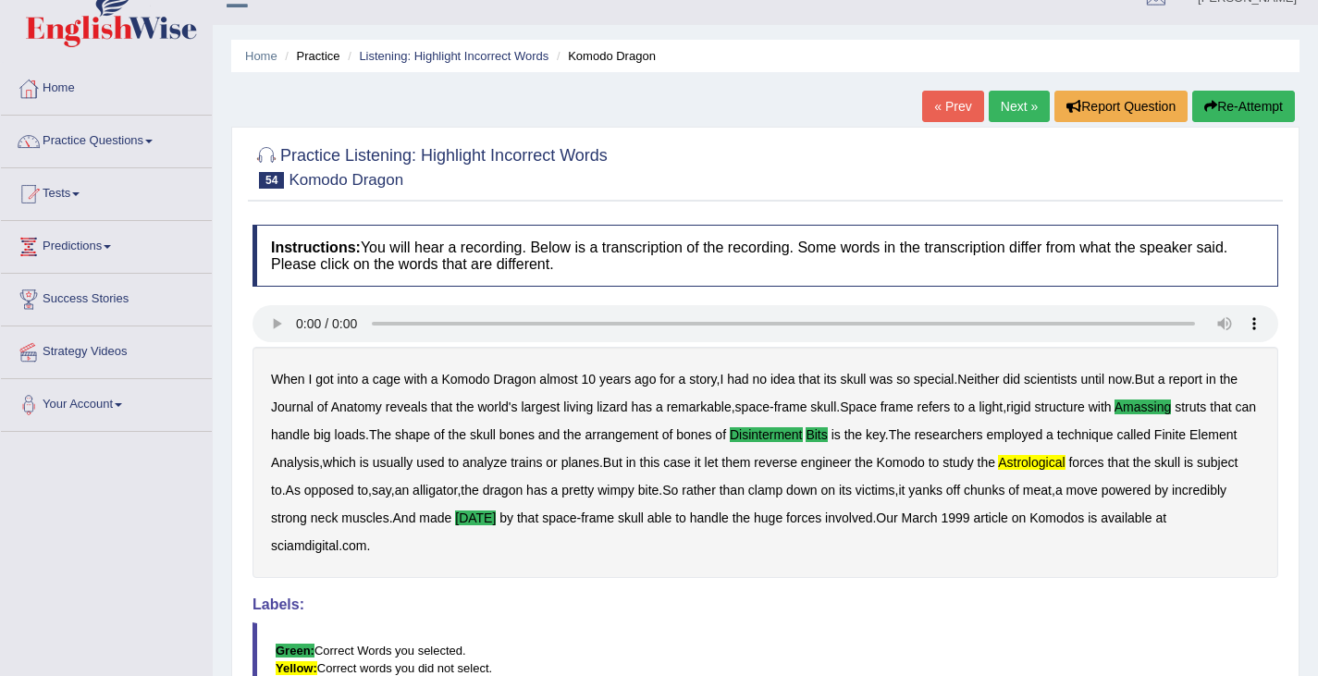
scroll to position [0, 0]
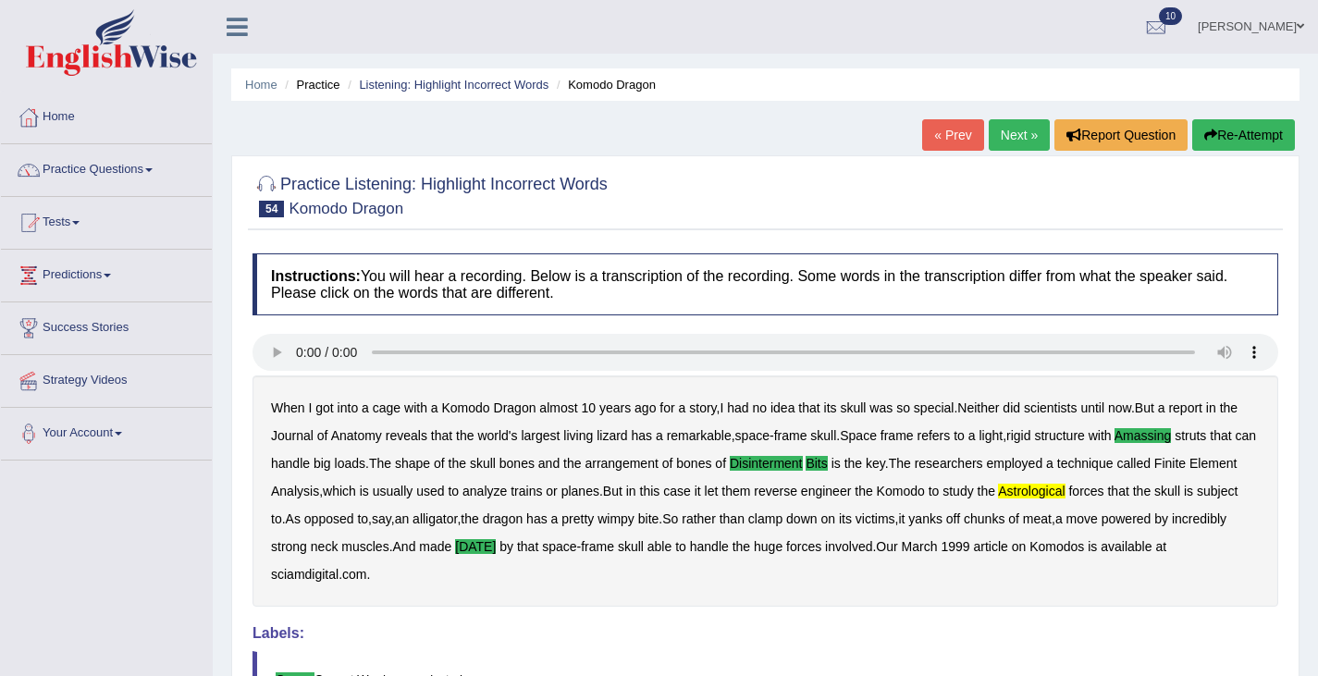
click at [1242, 133] on button "Re-Attempt" at bounding box center [1243, 134] width 103 height 31
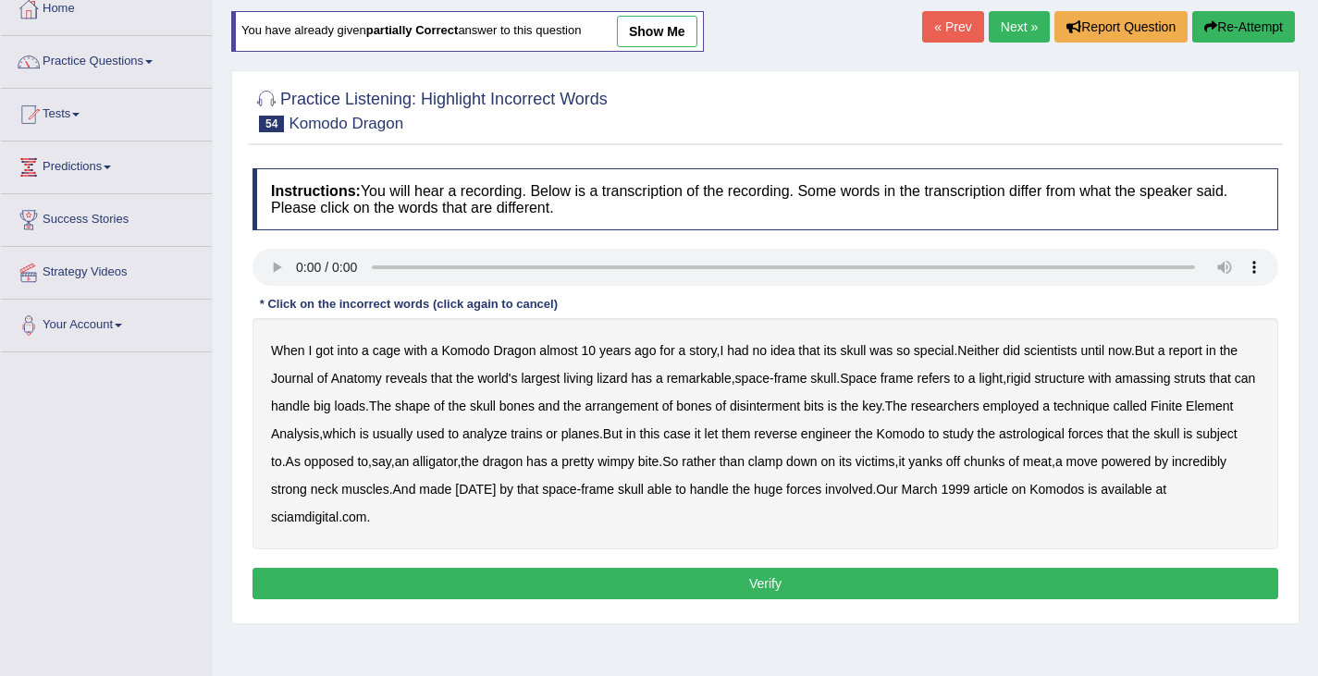
scroll to position [138, 0]
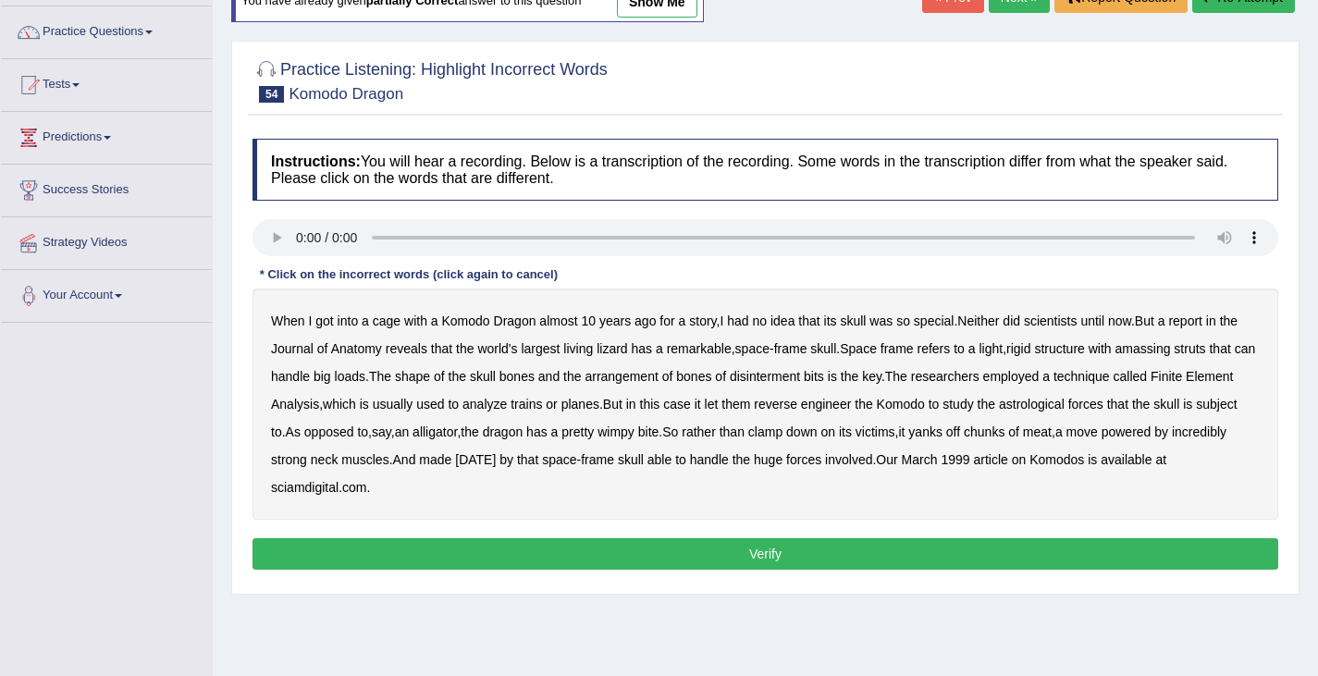
click at [1171, 350] on b "amassing" at bounding box center [1142, 348] width 55 height 15
click at [800, 377] on b "disinterment" at bounding box center [765, 376] width 70 height 15
click at [824, 373] on b "bits" at bounding box center [814, 376] width 20 height 15
click at [1064, 402] on b "astrological" at bounding box center [1032, 404] width 66 height 15
click at [496, 458] on b "carnival" at bounding box center [475, 459] width 41 height 15
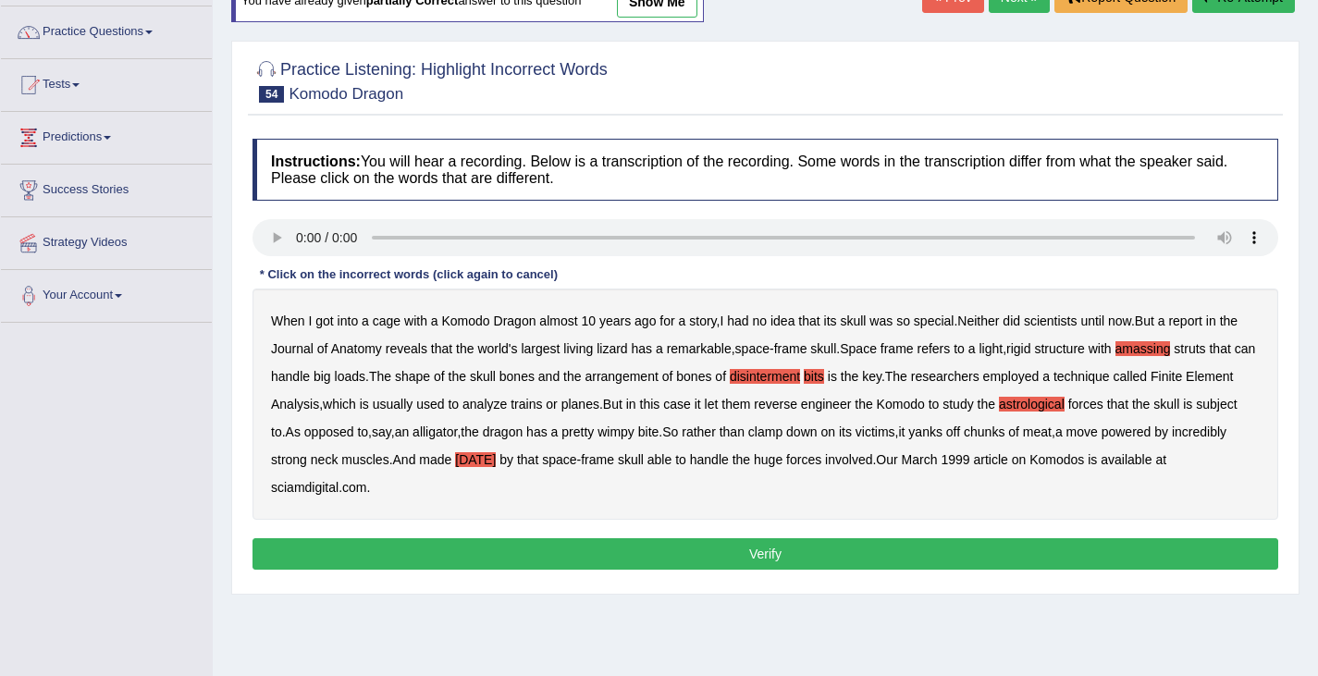
click at [755, 560] on button "Verify" at bounding box center [765, 553] width 1026 height 31
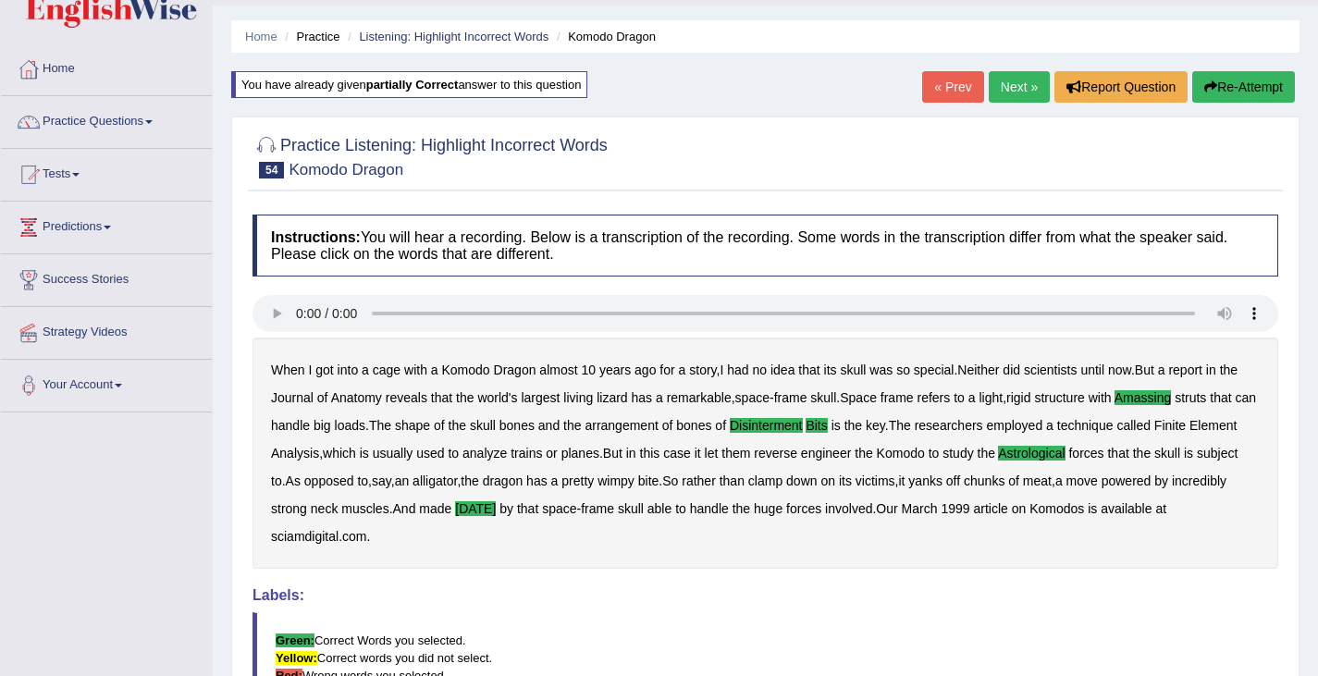
scroll to position [22, 0]
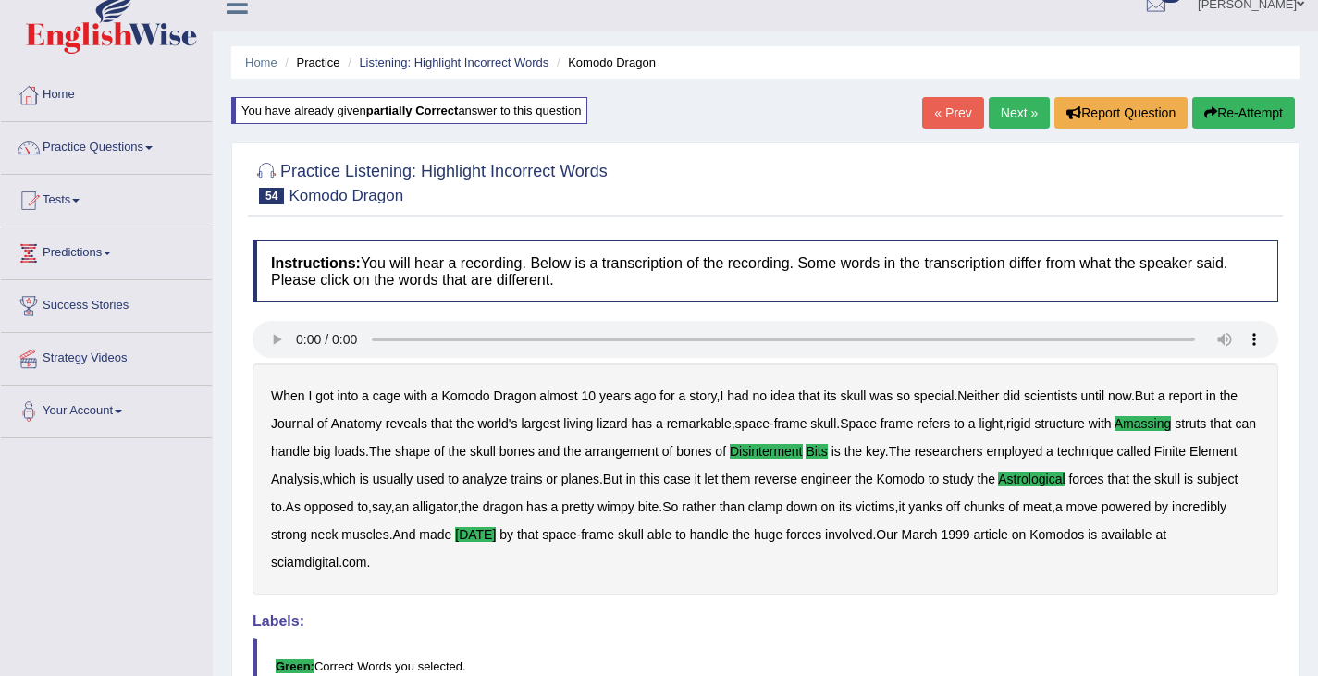
click at [1011, 105] on link "Next »" at bounding box center [1019, 112] width 61 height 31
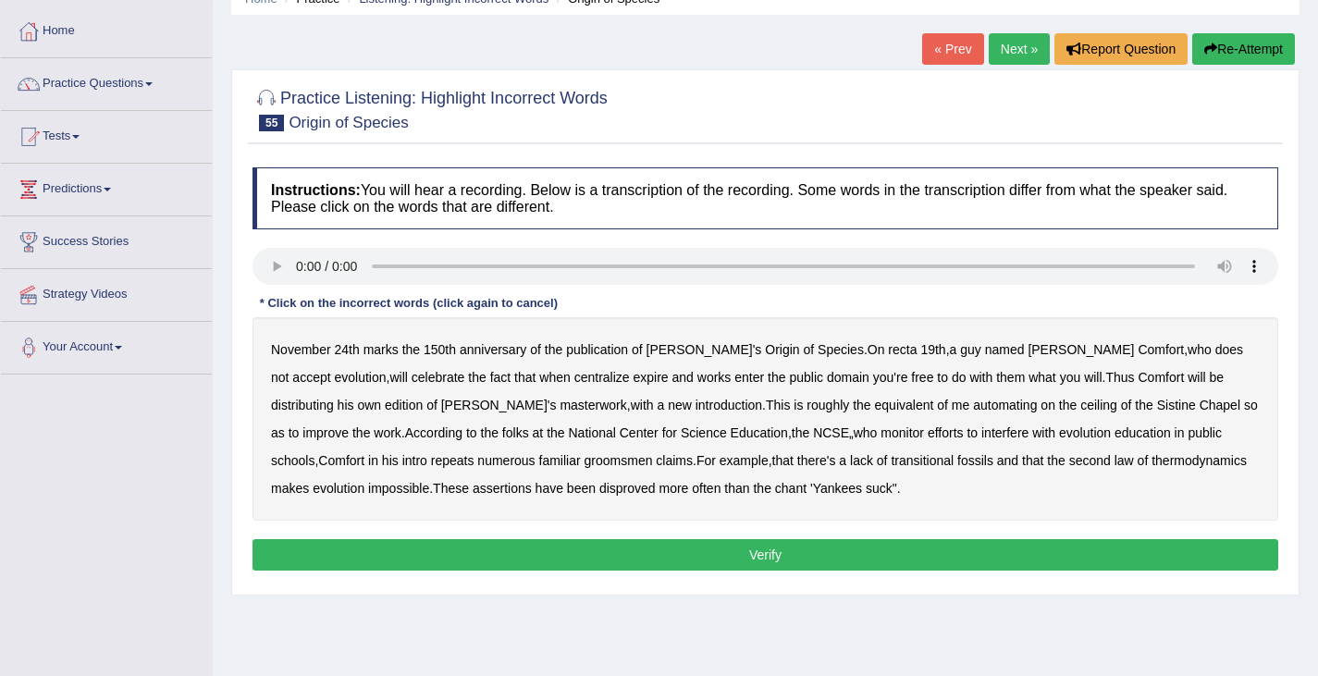
scroll to position [104, 0]
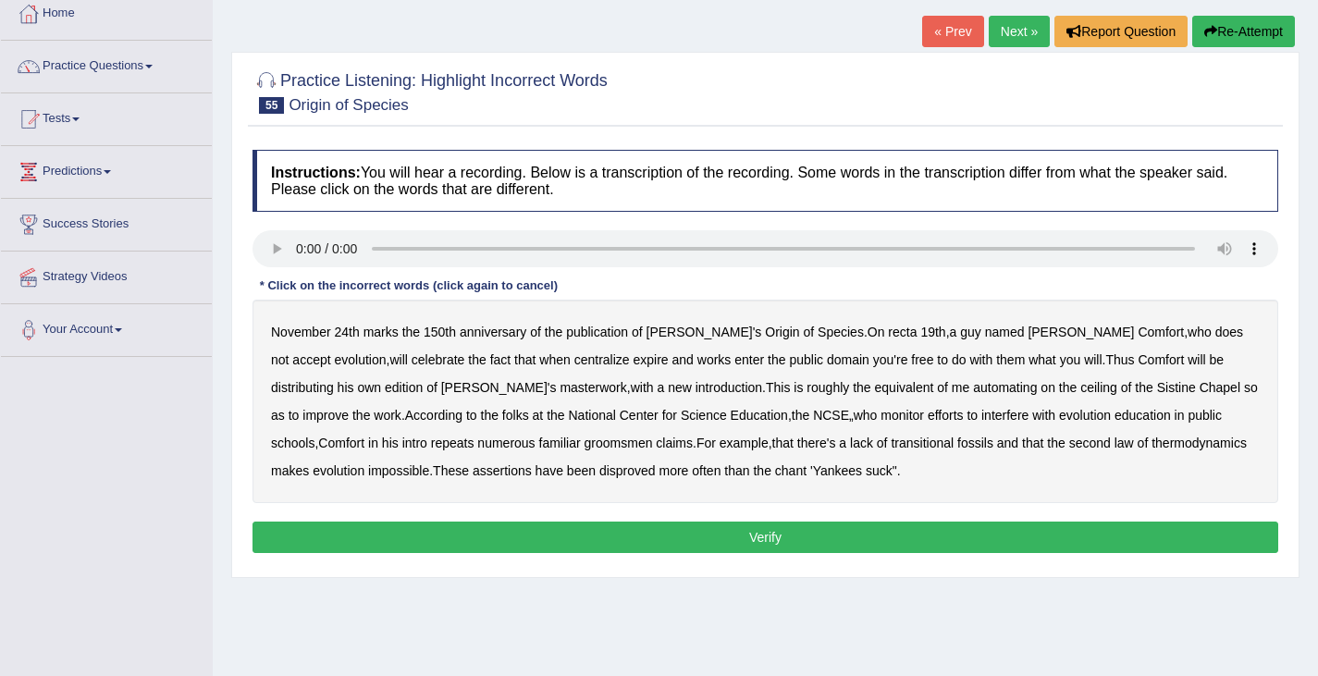
click at [574, 362] on b "centralize" at bounding box center [601, 359] width 55 height 15
